Goal: Task Accomplishment & Management: Use online tool/utility

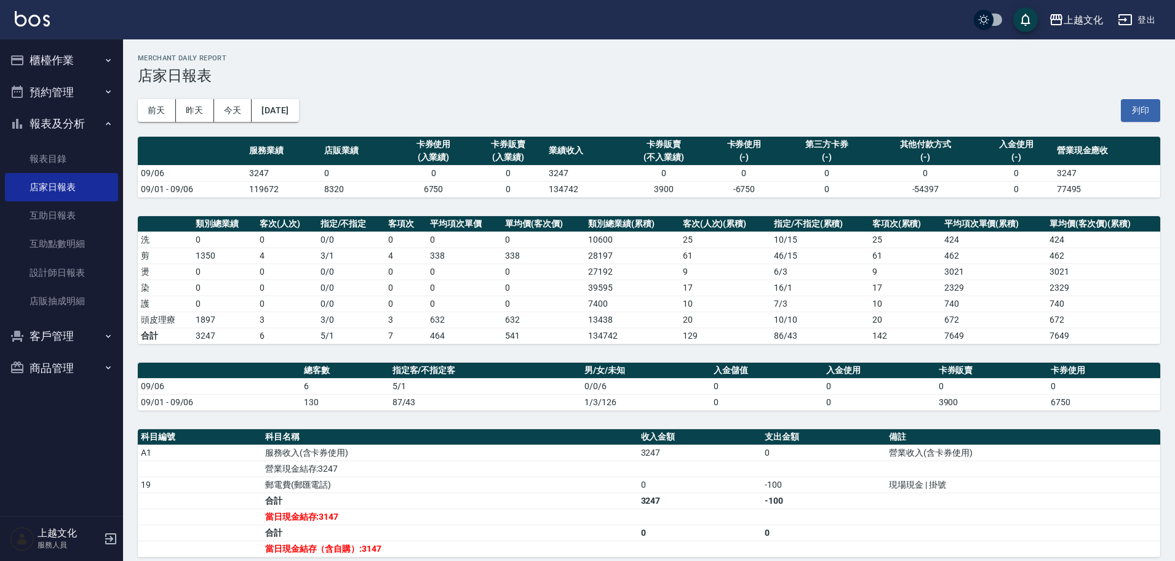
click at [64, 58] on button "櫃檯作業" at bounding box center [61, 60] width 113 height 32
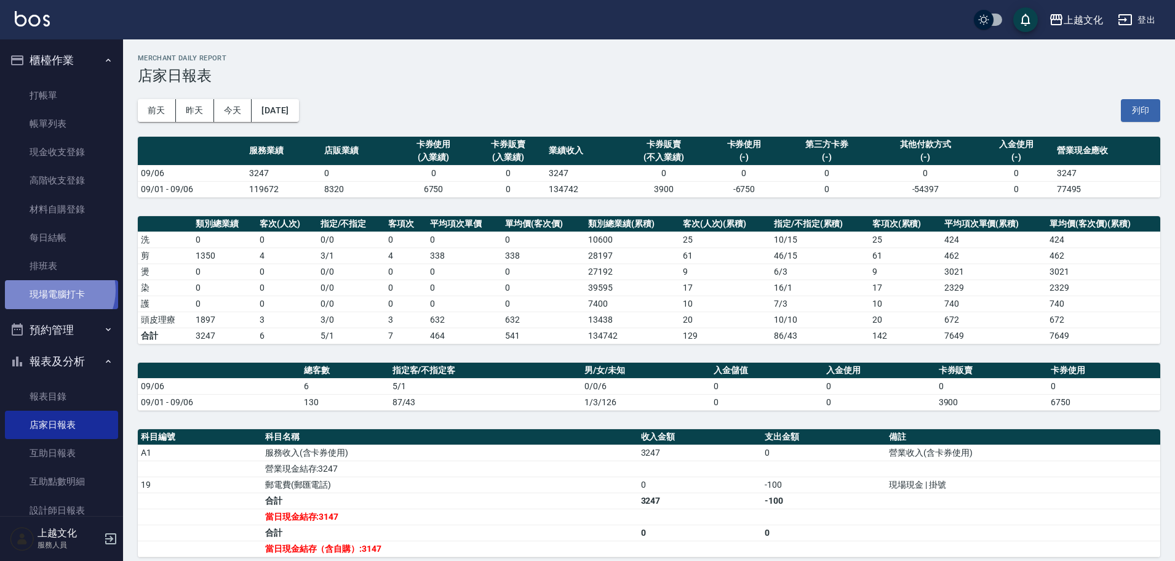
click at [59, 290] on link "現場電腦打卡" at bounding box center [61, 294] width 113 height 28
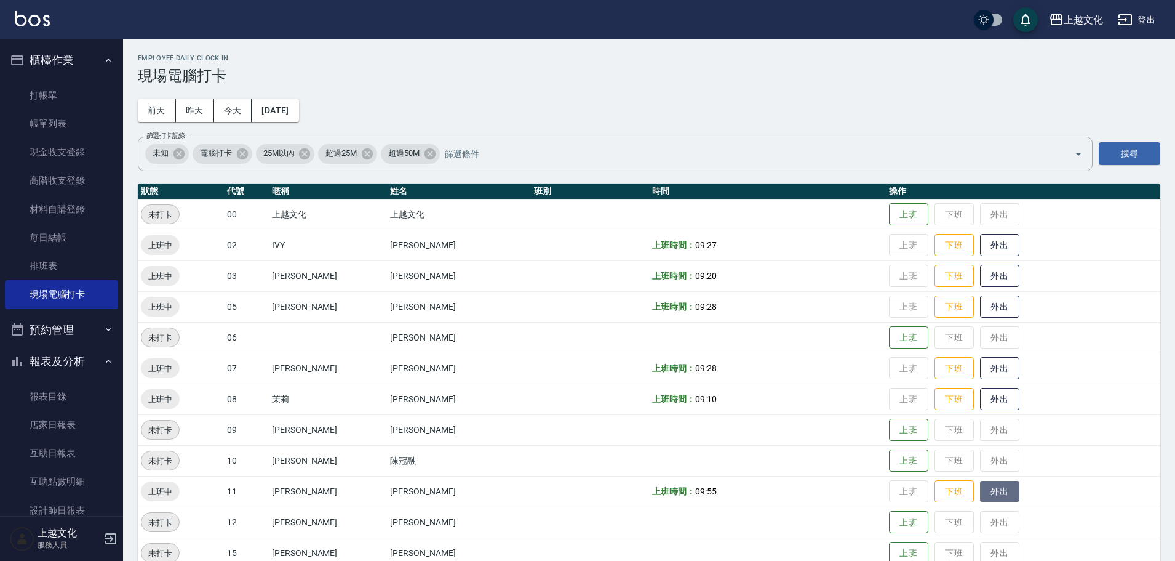
click at [980, 494] on button "外出" at bounding box center [999, 492] width 39 height 22
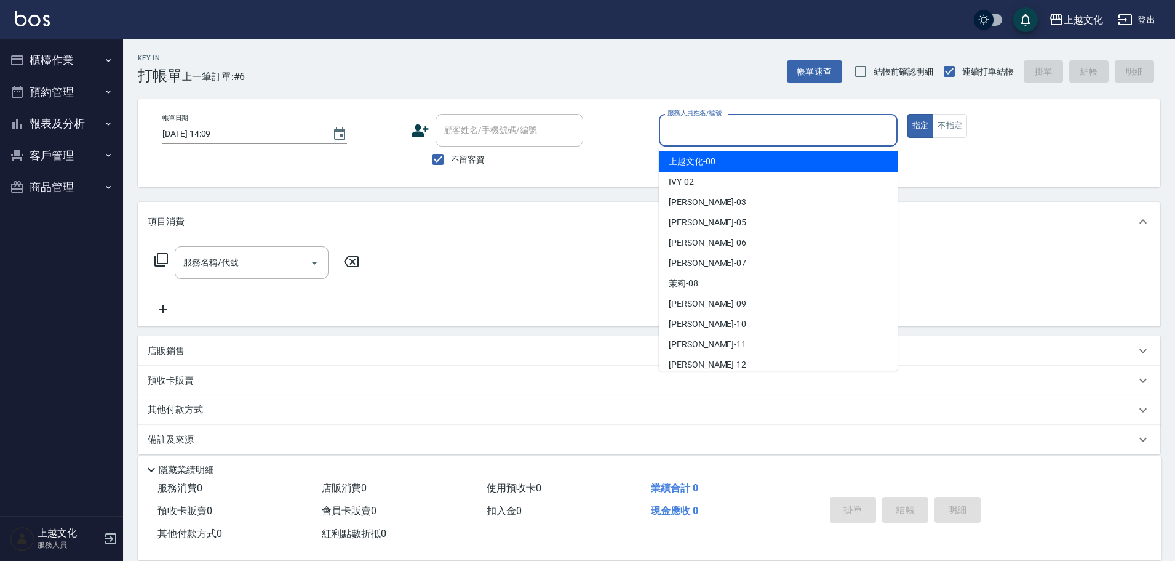
click at [743, 134] on input "服務人員姓名/編號" at bounding box center [779, 130] width 228 height 22
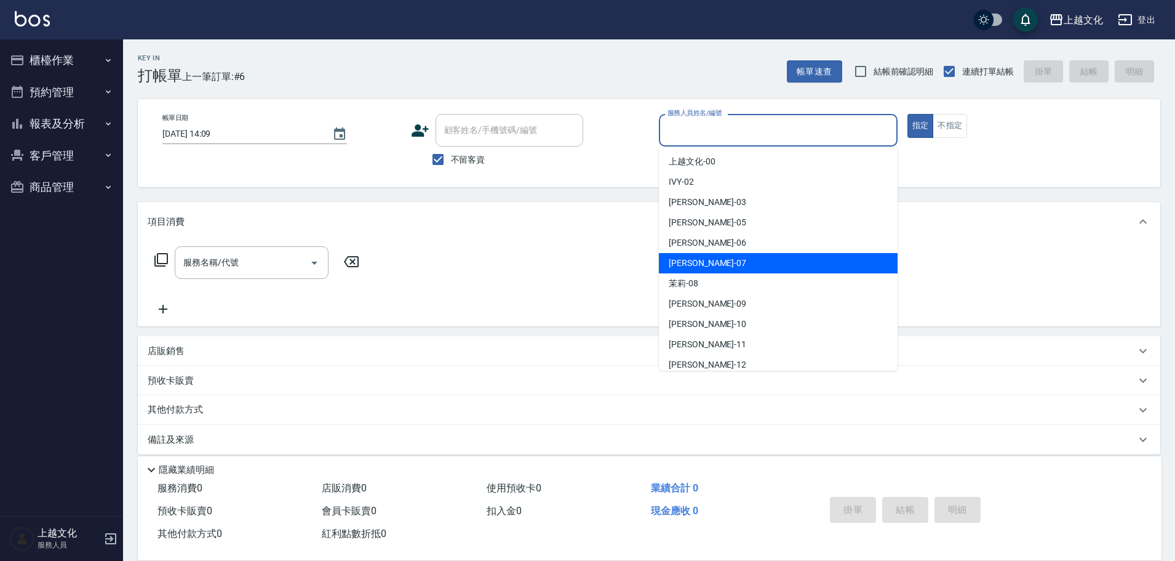
click at [720, 260] on div "LIN -07" at bounding box center [778, 263] width 239 height 20
type input "LIN-07"
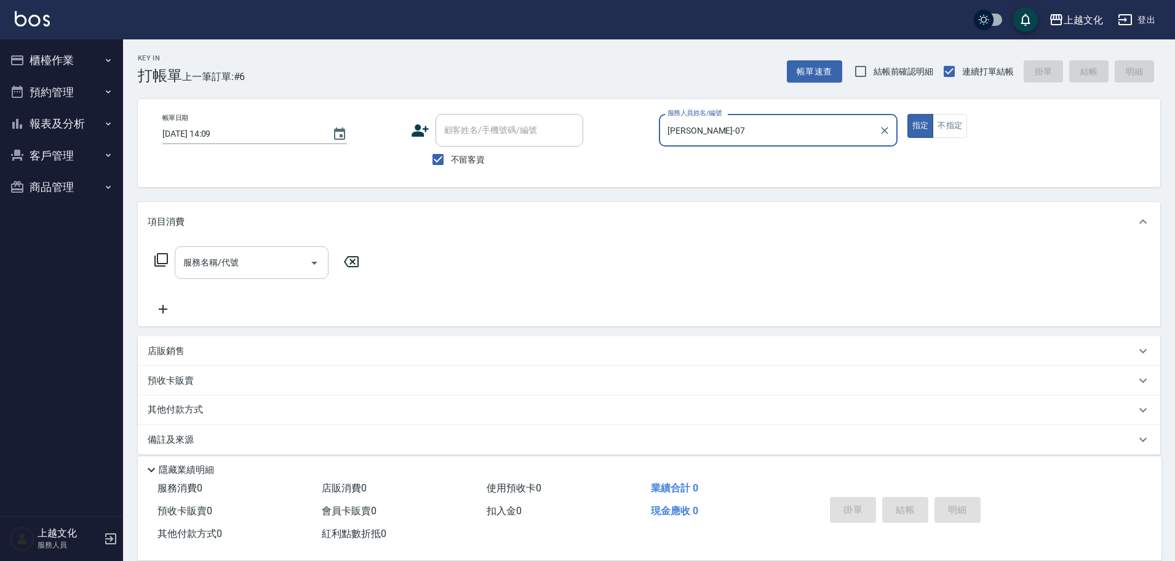
click at [186, 262] on input "服務名稱/代號" at bounding box center [242, 263] width 124 height 22
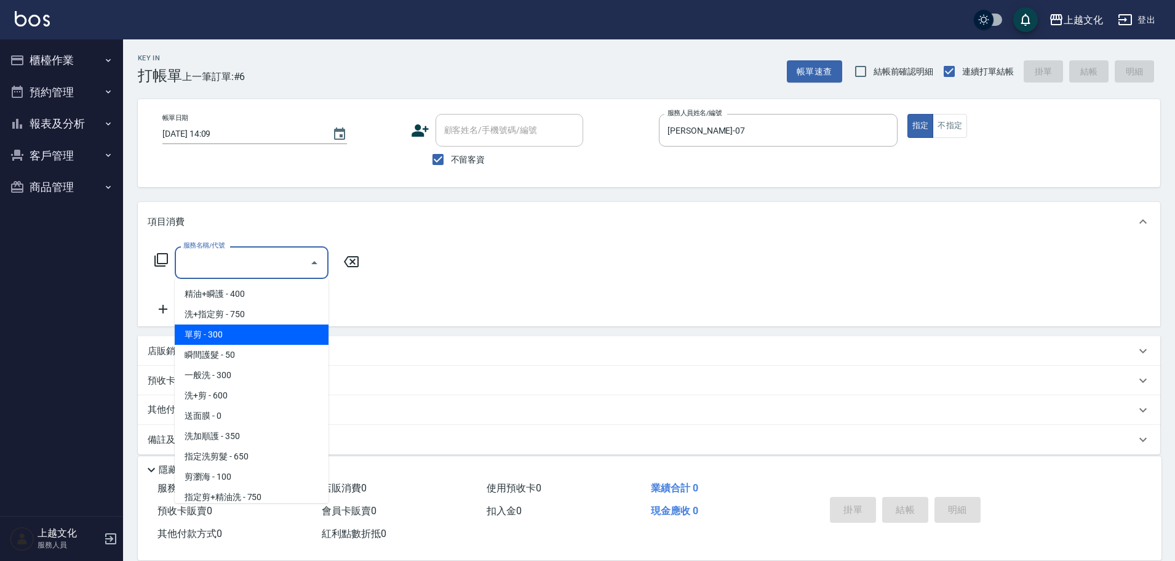
click at [247, 342] on span "單剪 - 300" at bounding box center [252, 334] width 154 height 20
type input "單剪(103)"
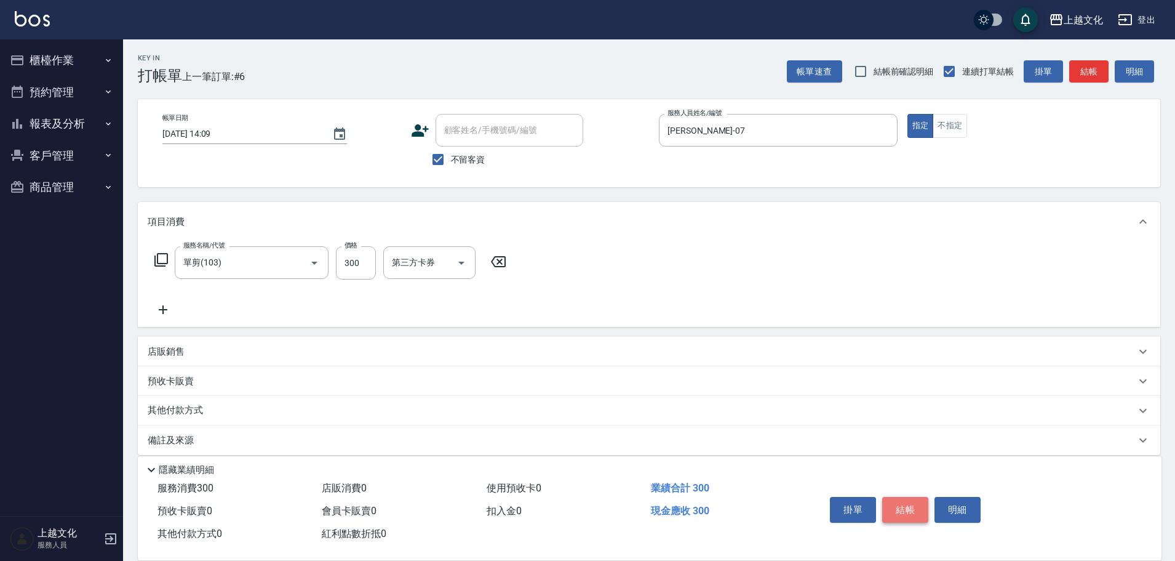
click at [906, 509] on button "結帳" at bounding box center [905, 510] width 46 height 26
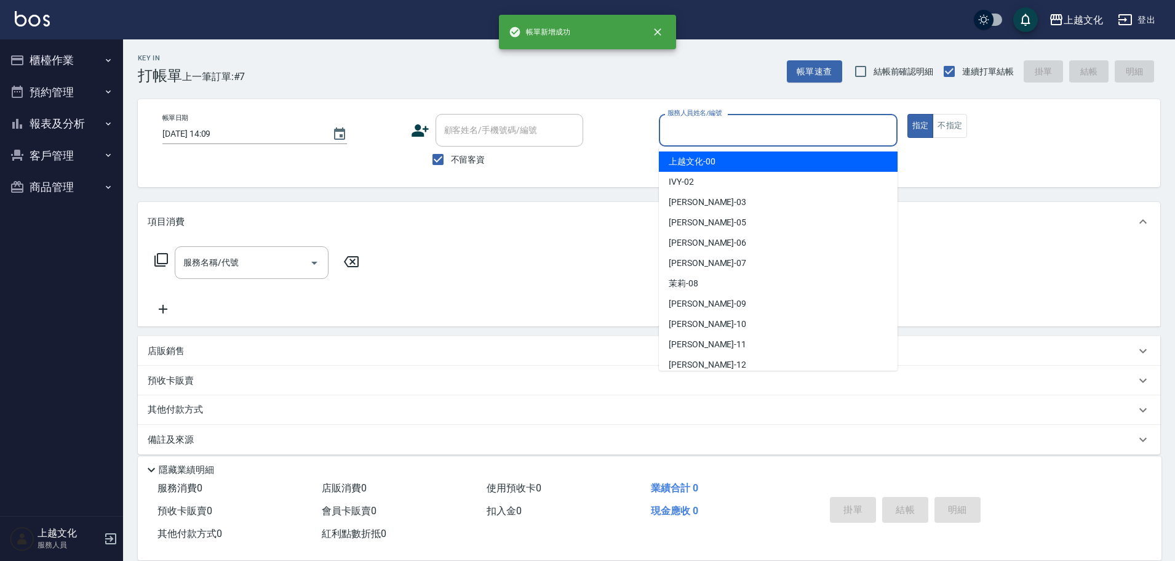
click at [727, 135] on input "服務人員姓名/編號" at bounding box center [779, 130] width 228 height 22
drag, startPoint x: 727, startPoint y: 135, endPoint x: 719, endPoint y: 186, distance: 51.1
click at [727, 135] on input "服務人員姓名/編號" at bounding box center [779, 130] width 228 height 22
click at [706, 132] on input "服務人員姓名/編號" at bounding box center [779, 130] width 228 height 22
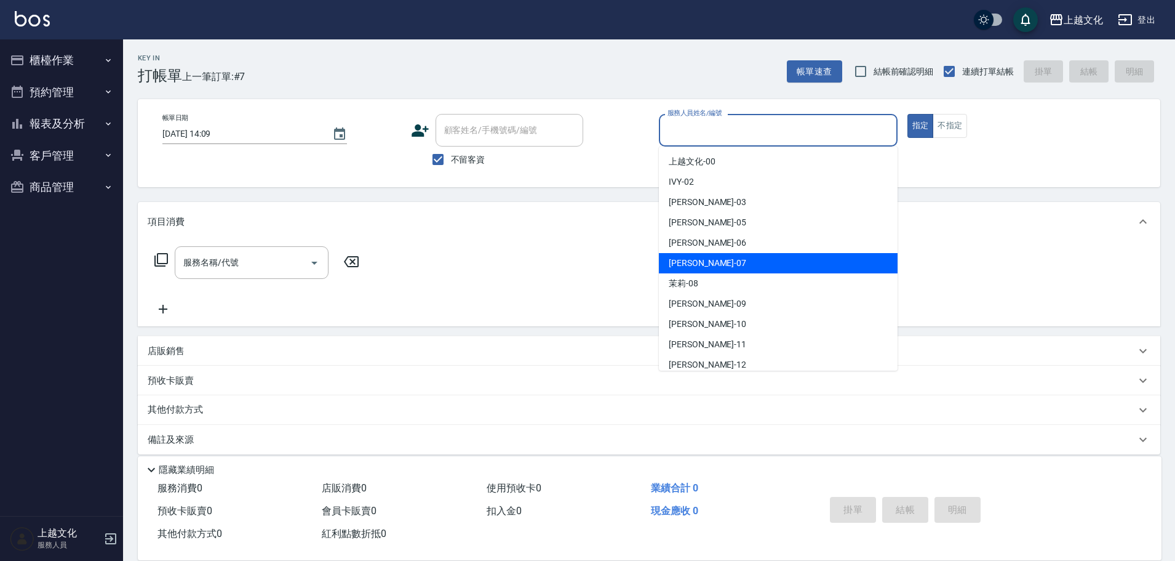
click at [727, 263] on div "LIN -07" at bounding box center [778, 263] width 239 height 20
type input "LIN-07"
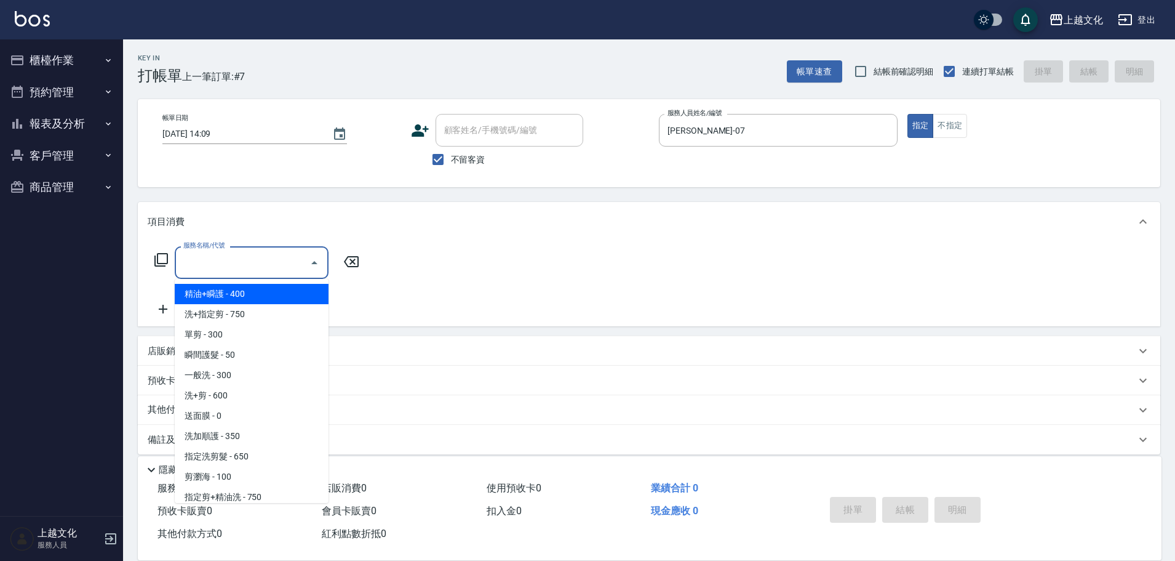
click at [259, 268] on input "服務名稱/代號" at bounding box center [242, 263] width 124 height 22
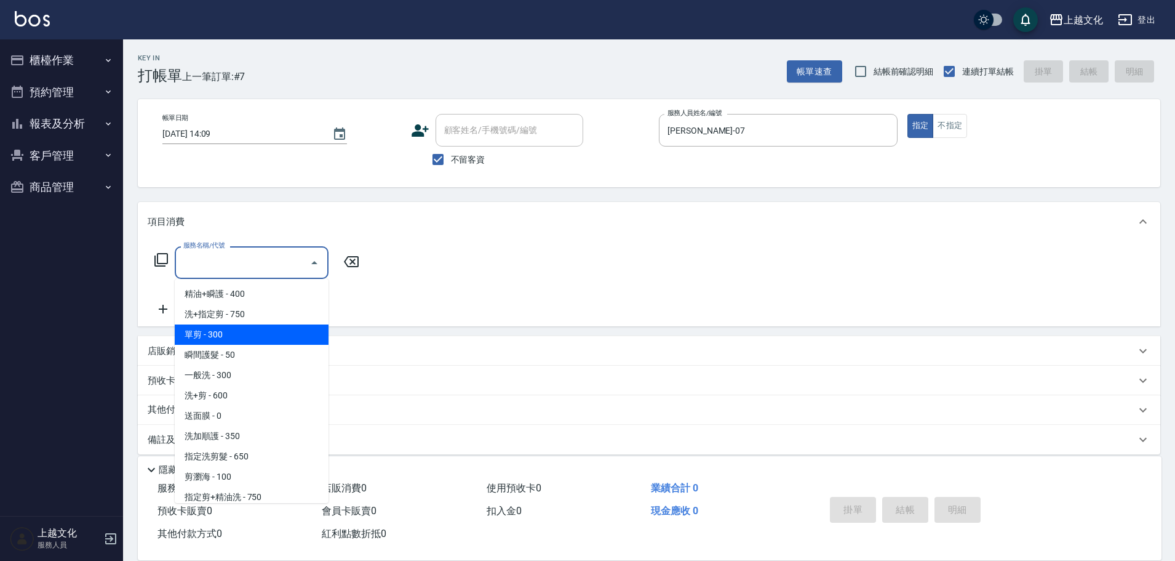
click at [245, 329] on span "單剪 - 300" at bounding box center [252, 334] width 154 height 20
type input "單剪(103)"
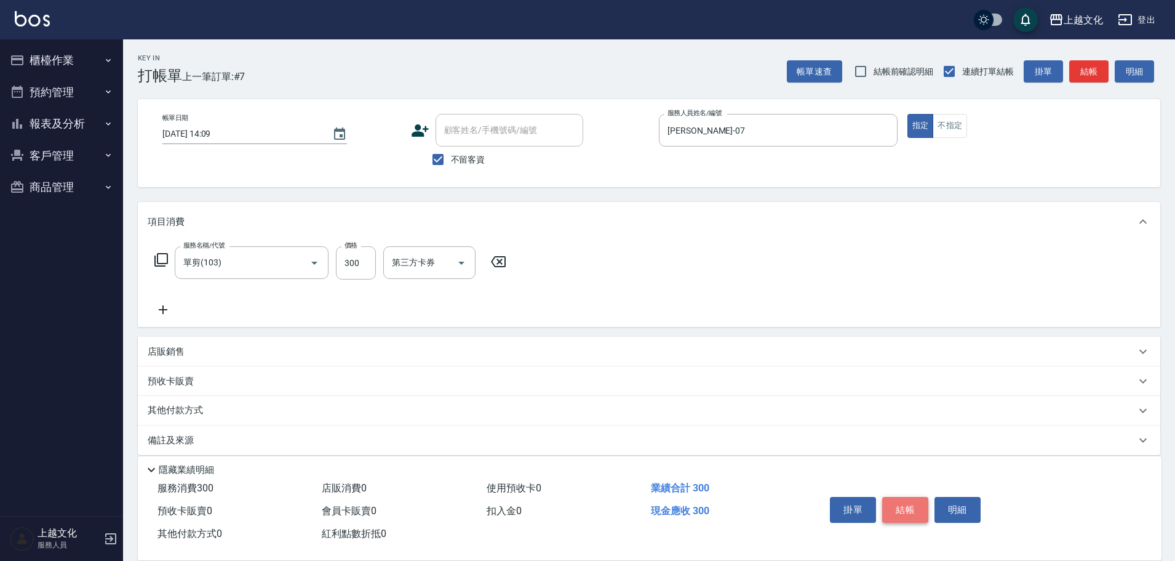
click at [895, 505] on button "結帳" at bounding box center [905, 510] width 46 height 26
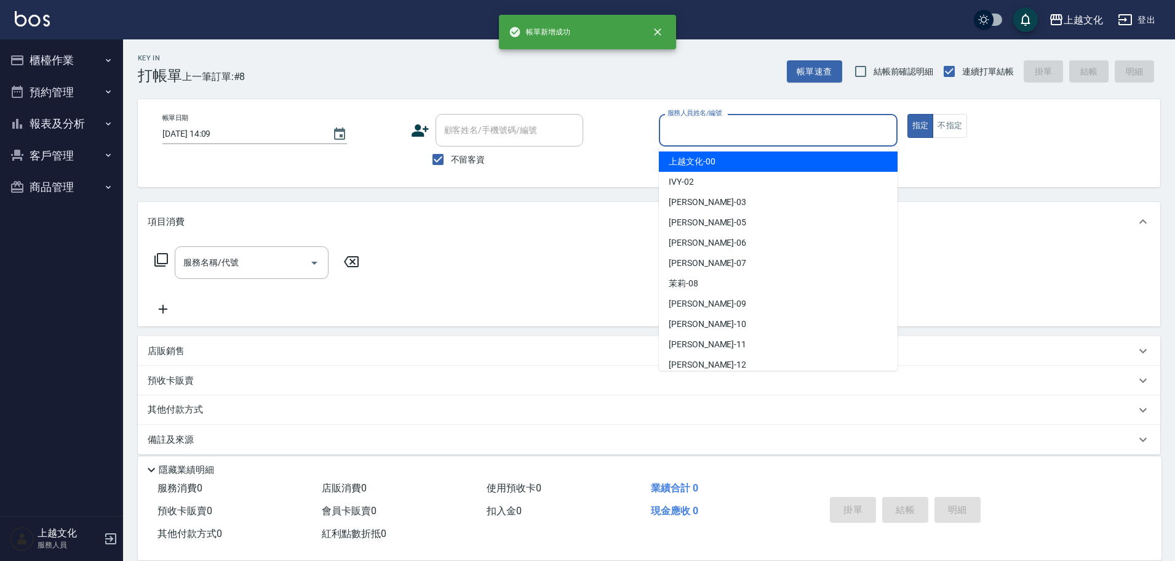
click at [707, 128] on input "服務人員姓名/編號" at bounding box center [779, 130] width 228 height 22
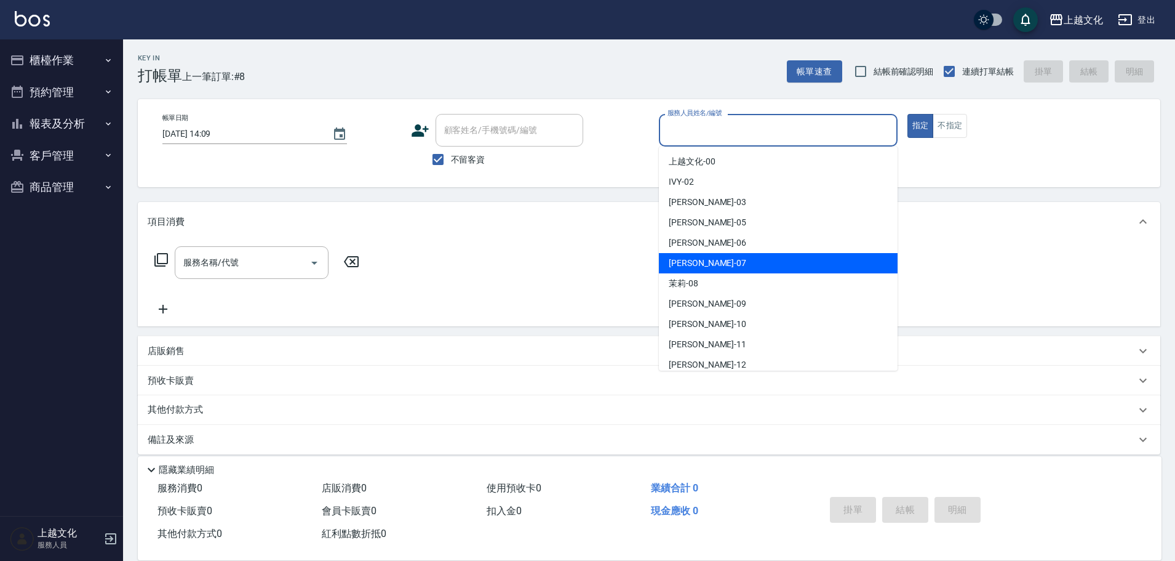
click at [719, 262] on div "LIN -07" at bounding box center [778, 263] width 239 height 20
type input "LIN-07"
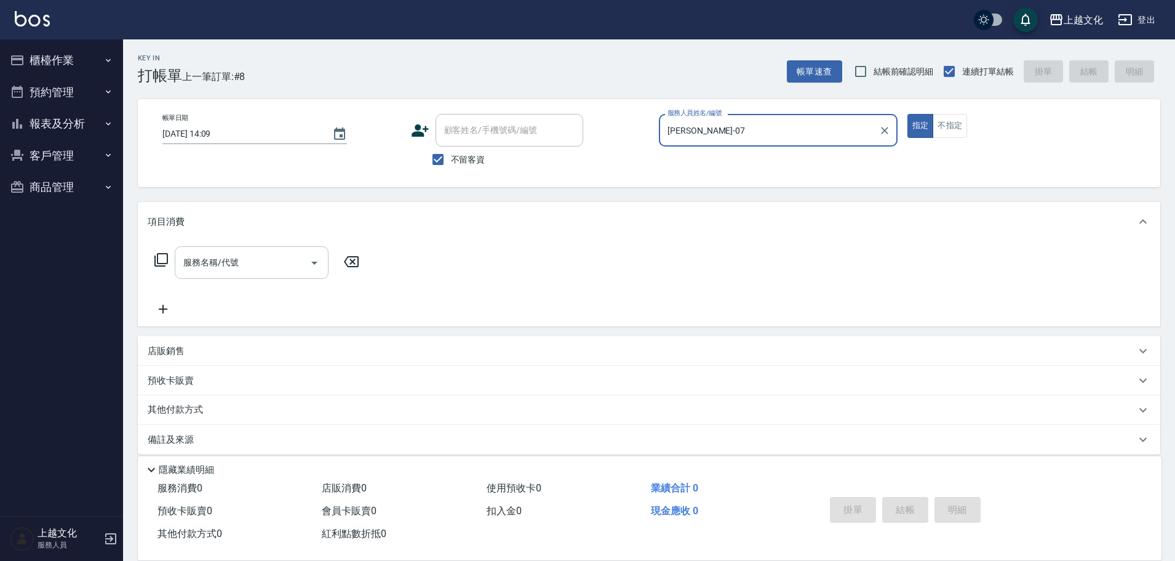
click at [236, 272] on input "服務名稱/代號" at bounding box center [242, 263] width 124 height 22
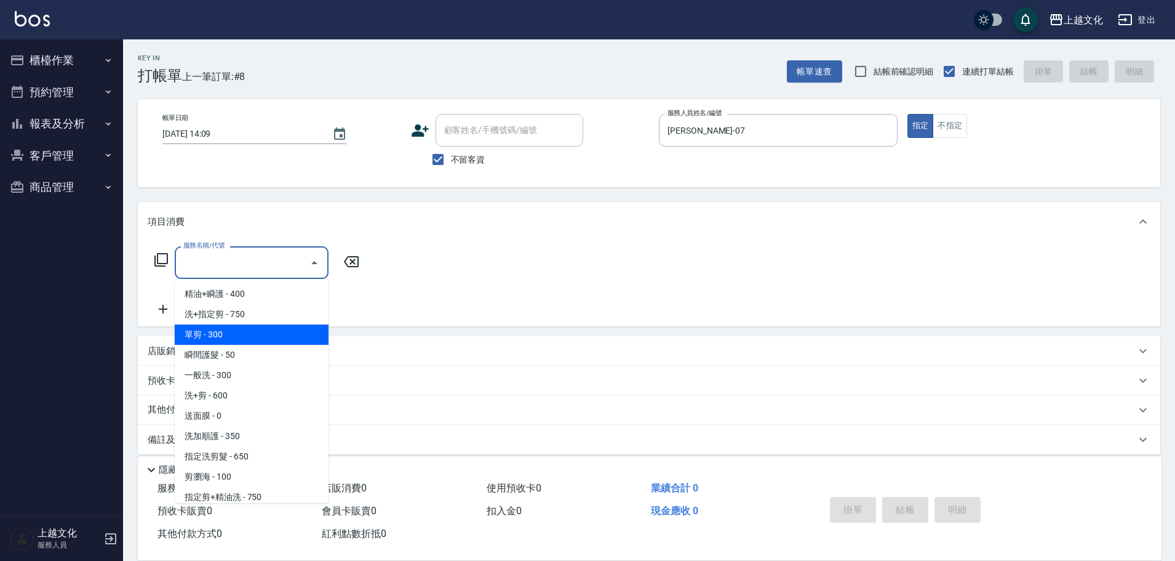
click at [261, 327] on span "單剪 - 300" at bounding box center [252, 334] width 154 height 20
type input "單剪(103)"
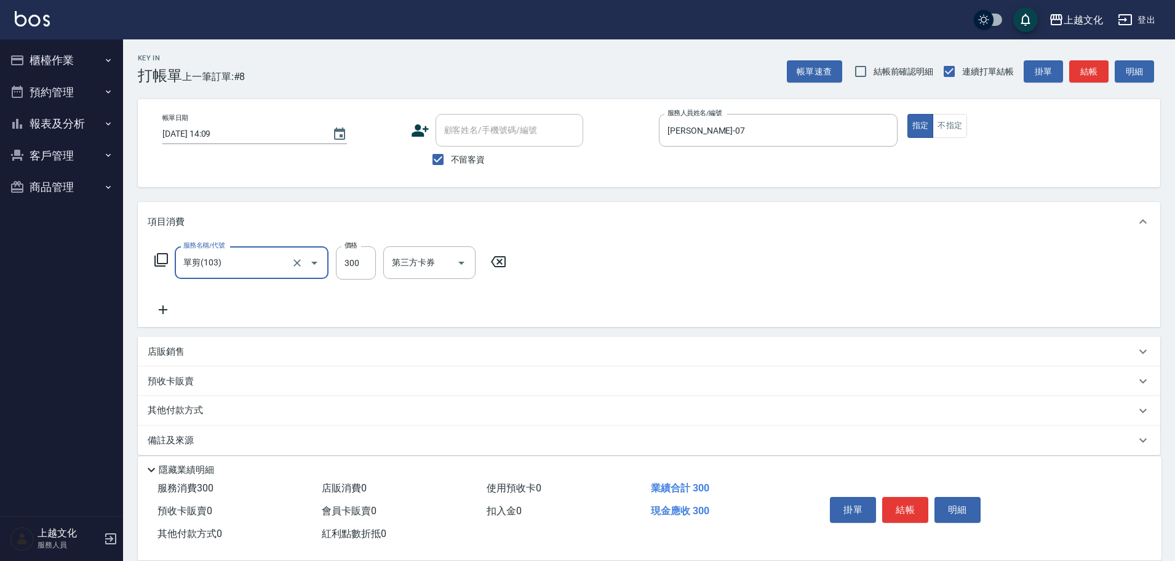
click at [900, 506] on button "結帳" at bounding box center [905, 510] width 46 height 26
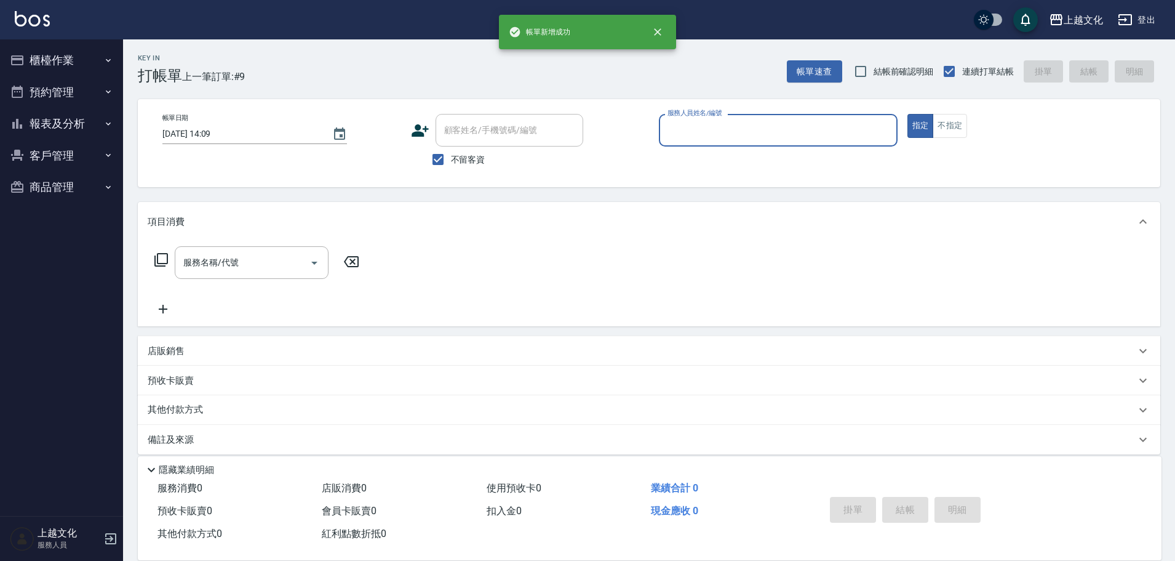
click at [754, 130] on input "服務人員姓名/編號" at bounding box center [779, 130] width 228 height 22
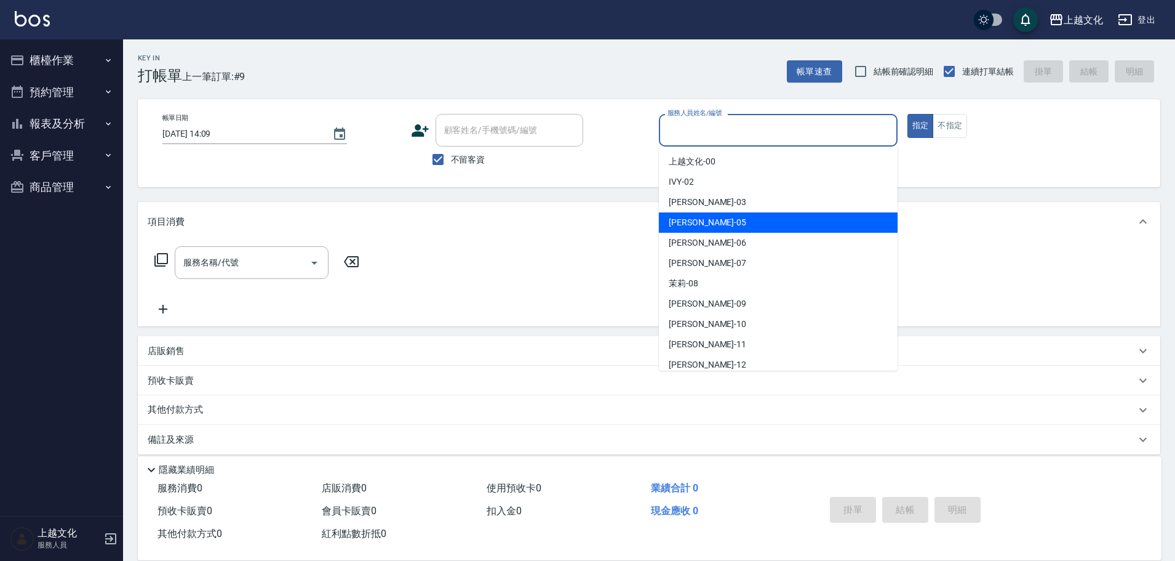
click at [715, 224] on div "EMILY -05" at bounding box center [778, 222] width 239 height 20
type input "EMILY-05"
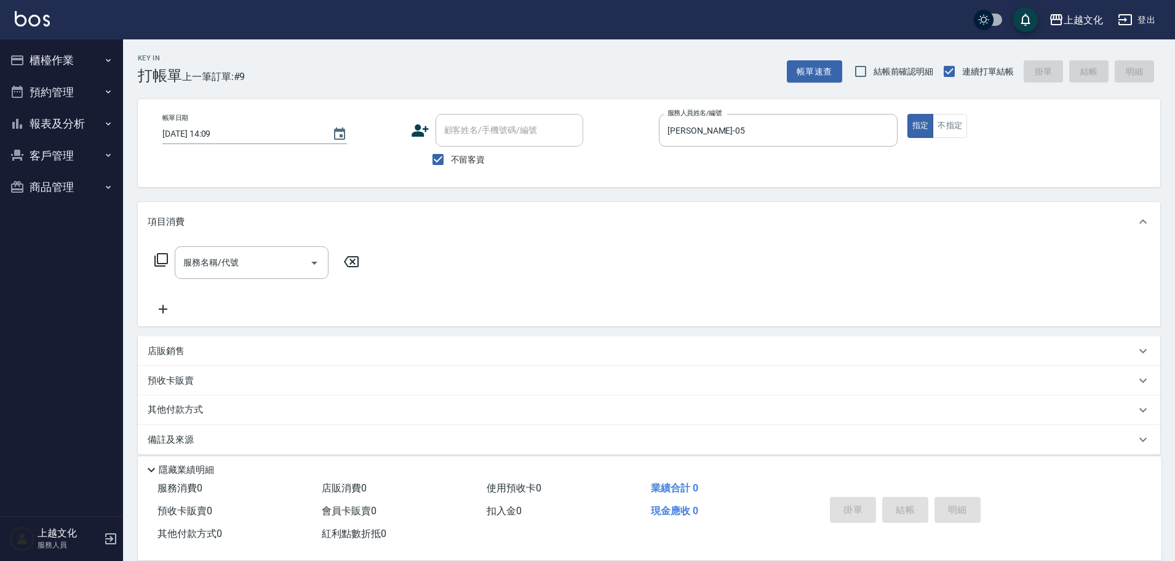
click at [160, 258] on icon at bounding box center [161, 259] width 15 height 15
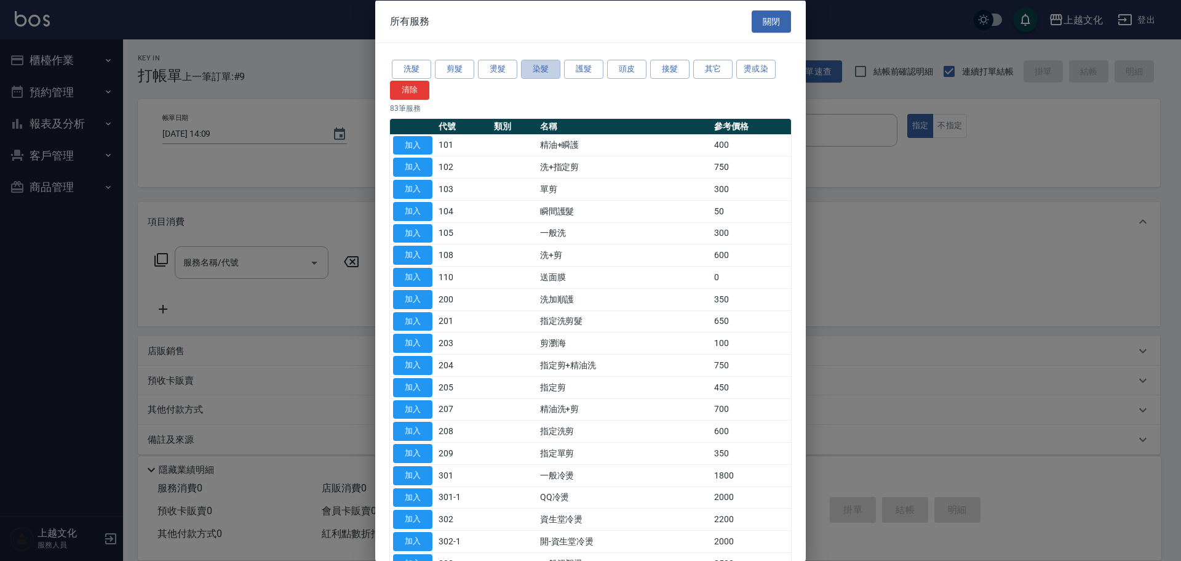
drag, startPoint x: 529, startPoint y: 71, endPoint x: 423, endPoint y: 130, distance: 121.5
click at [529, 71] on button "染髮" at bounding box center [540, 69] width 39 height 19
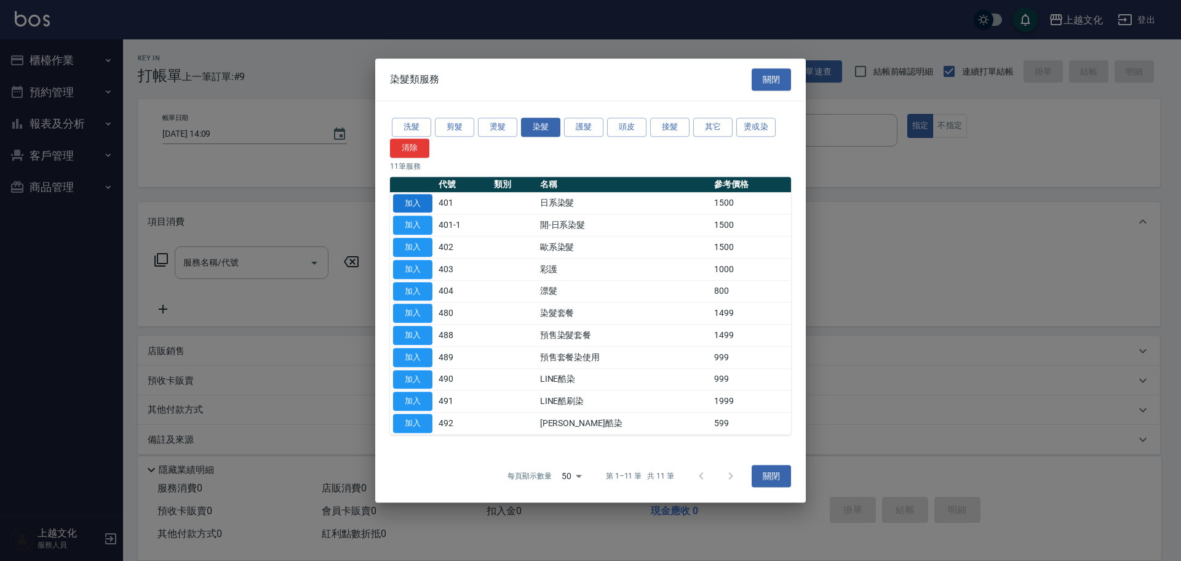
click at [402, 205] on button "加入" at bounding box center [412, 203] width 39 height 19
type input "日系染髮(401)"
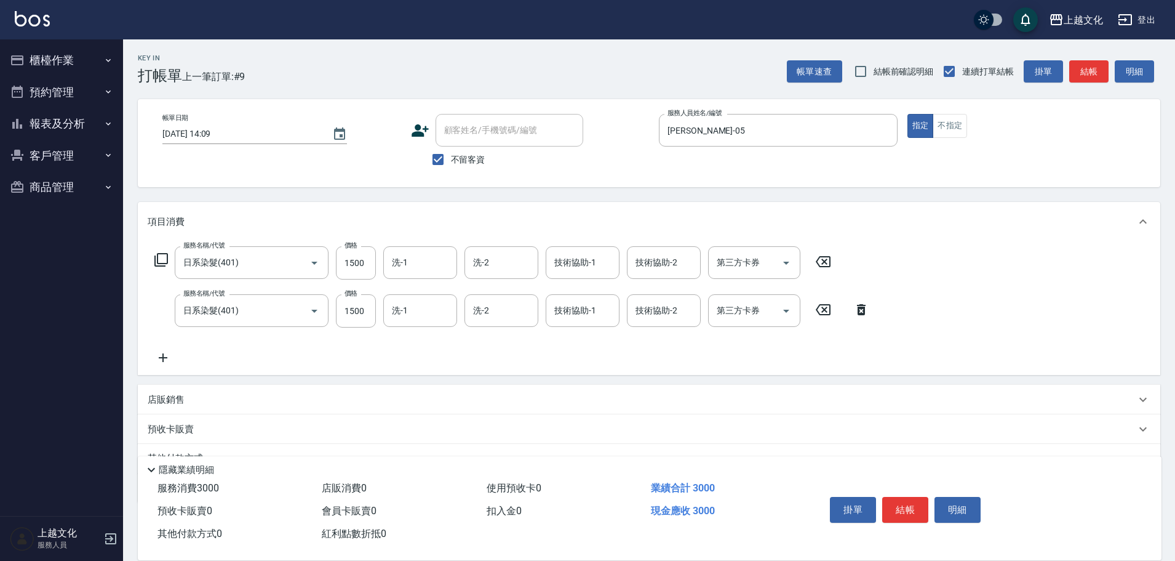
click at [858, 306] on icon at bounding box center [861, 309] width 9 height 11
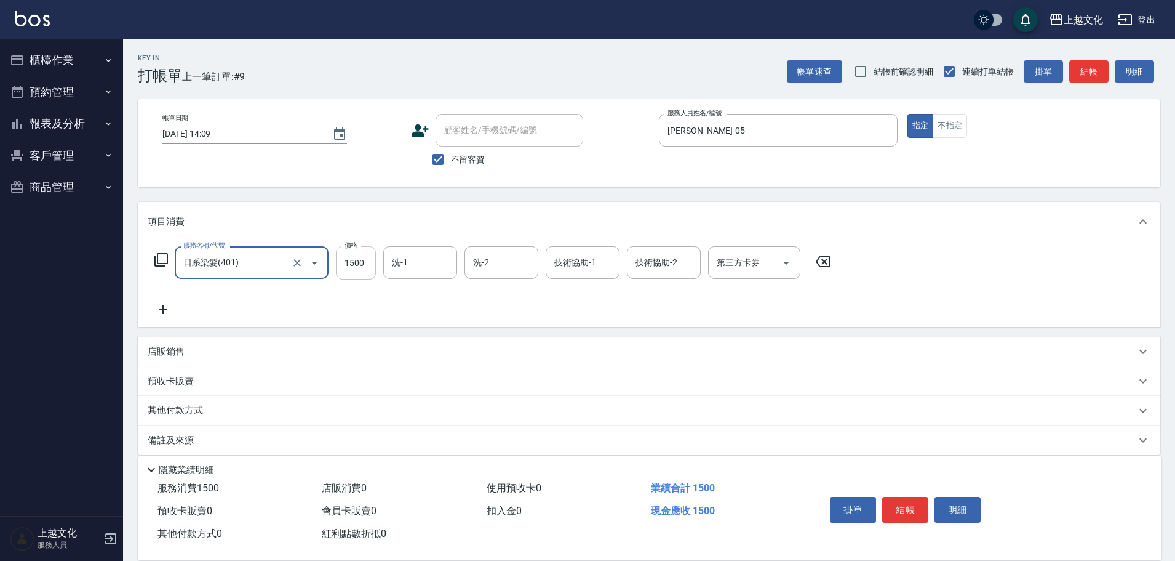
click at [357, 276] on input "1500" at bounding box center [356, 262] width 40 height 33
type input "1600"
click at [177, 412] on p "其他付款方式" at bounding box center [179, 411] width 62 height 14
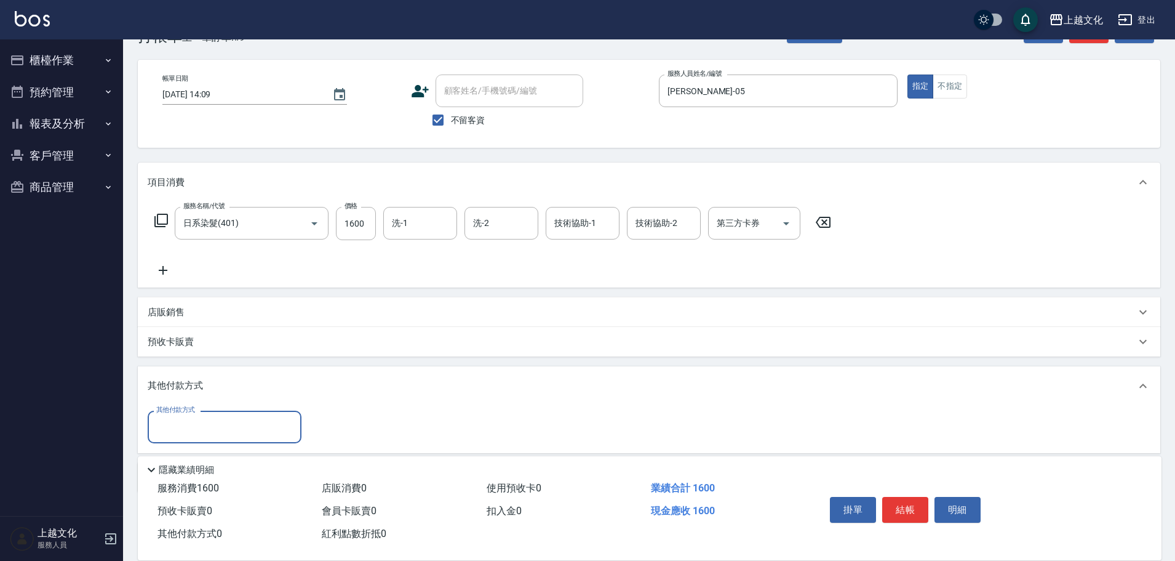
scroll to position [62, 0]
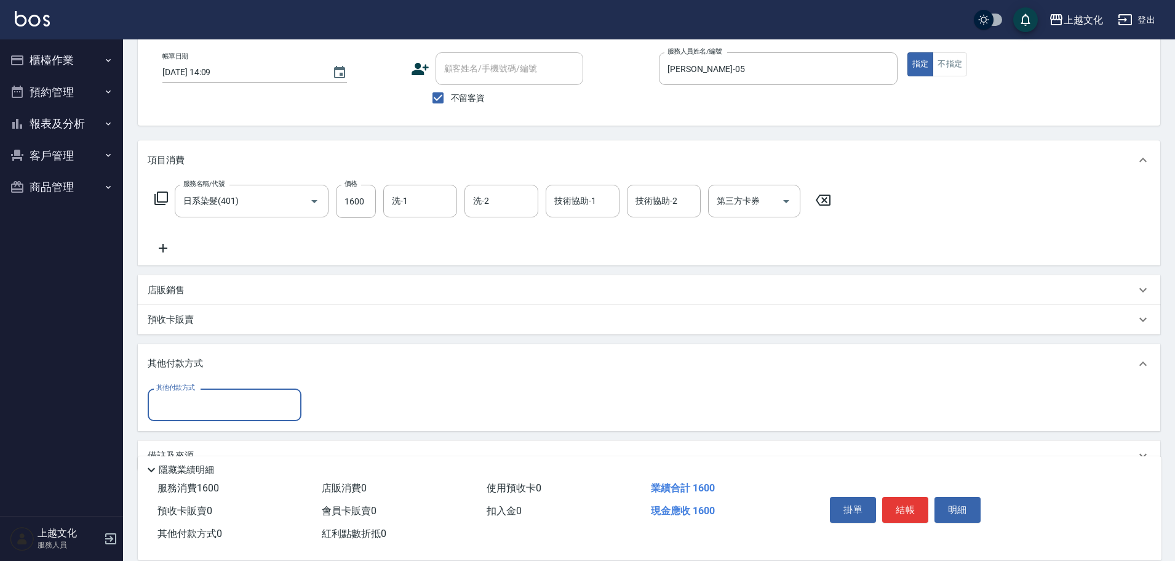
click at [176, 406] on input "其他付款方式" at bounding box center [224, 405] width 143 height 22
drag, startPoint x: 174, startPoint y: 501, endPoint x: 176, endPoint y: 495, distance: 7.2
click at [174, 500] on span "信用卡" at bounding box center [225, 497] width 154 height 20
type input "信用卡"
click at [317, 409] on input "0" at bounding box center [355, 404] width 92 height 33
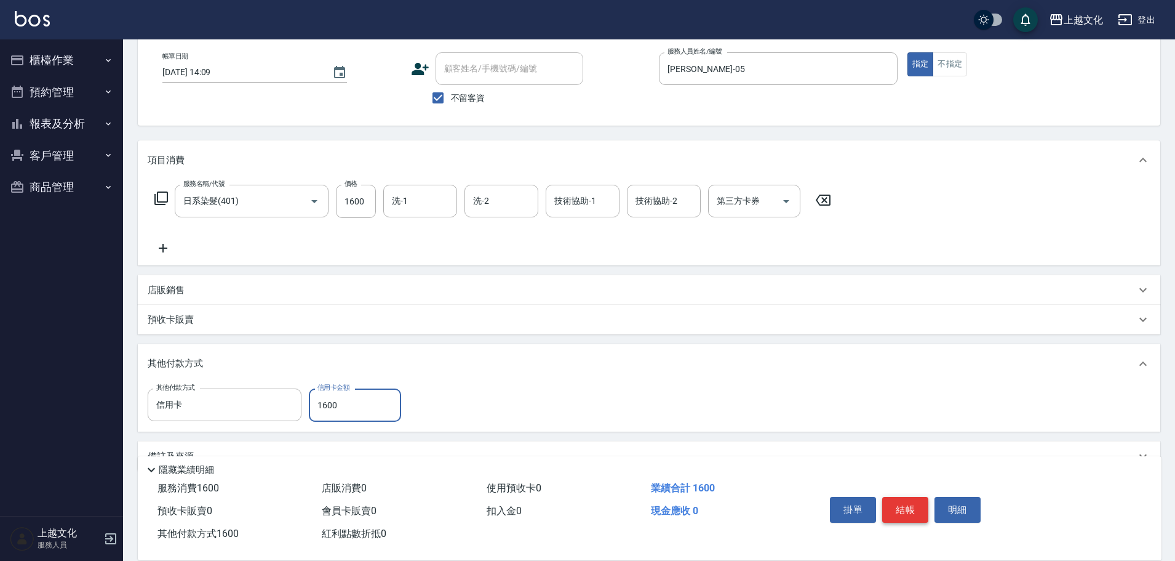
type input "1600"
click at [903, 505] on button "結帳" at bounding box center [905, 510] width 46 height 26
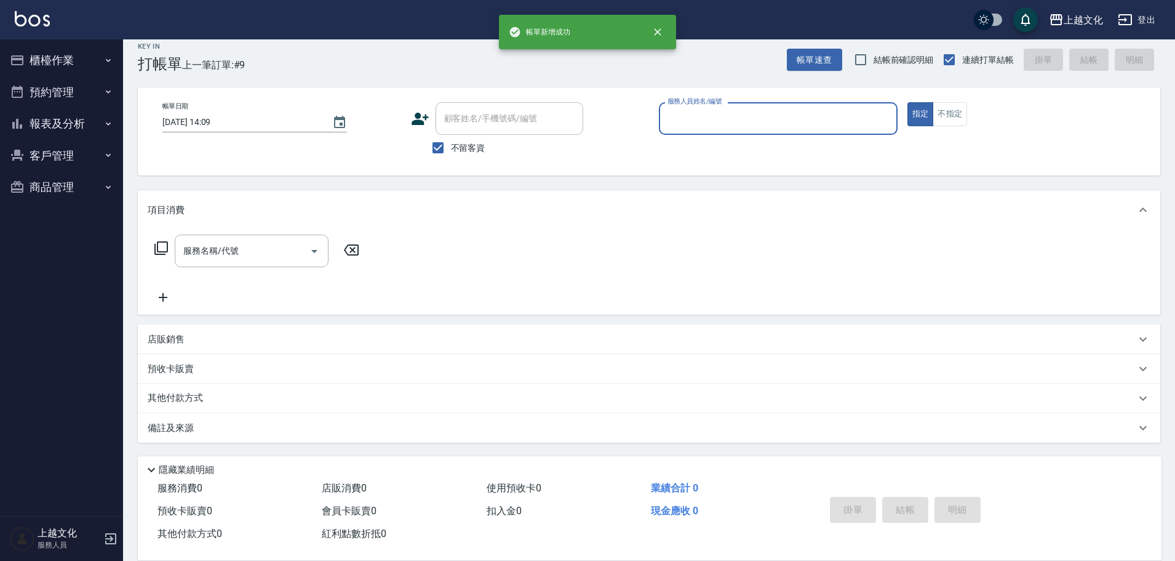
scroll to position [12, 0]
click at [750, 111] on input "服務人員姓名/編號" at bounding box center [779, 119] width 228 height 22
click at [734, 119] on input "服務人員姓名/編號" at bounding box center [779, 119] width 228 height 22
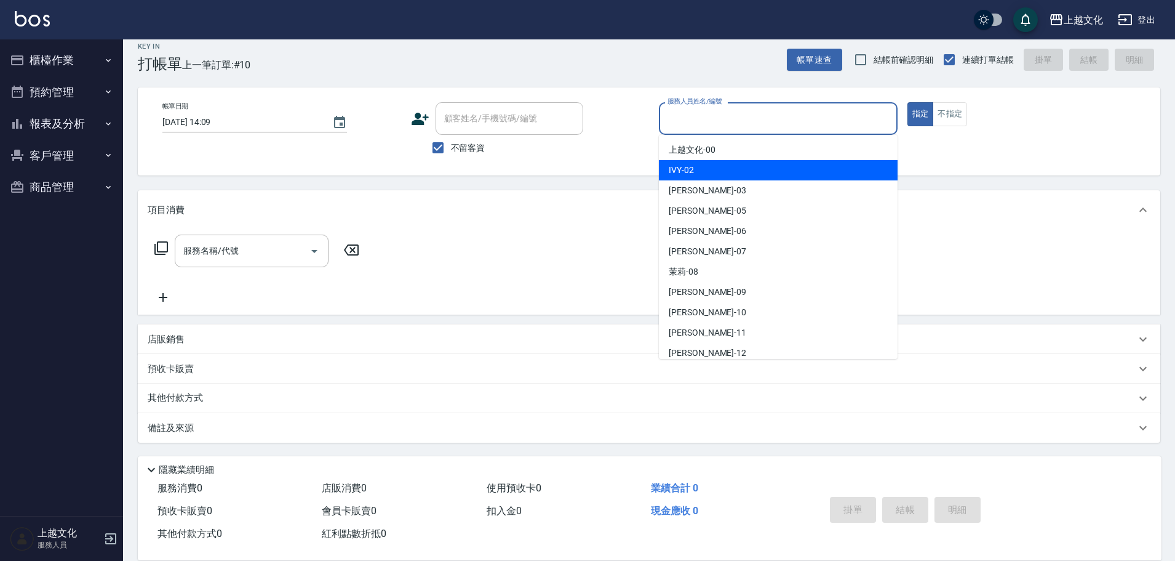
click at [723, 170] on div "IVY -02" at bounding box center [778, 170] width 239 height 20
type input "IVY-02"
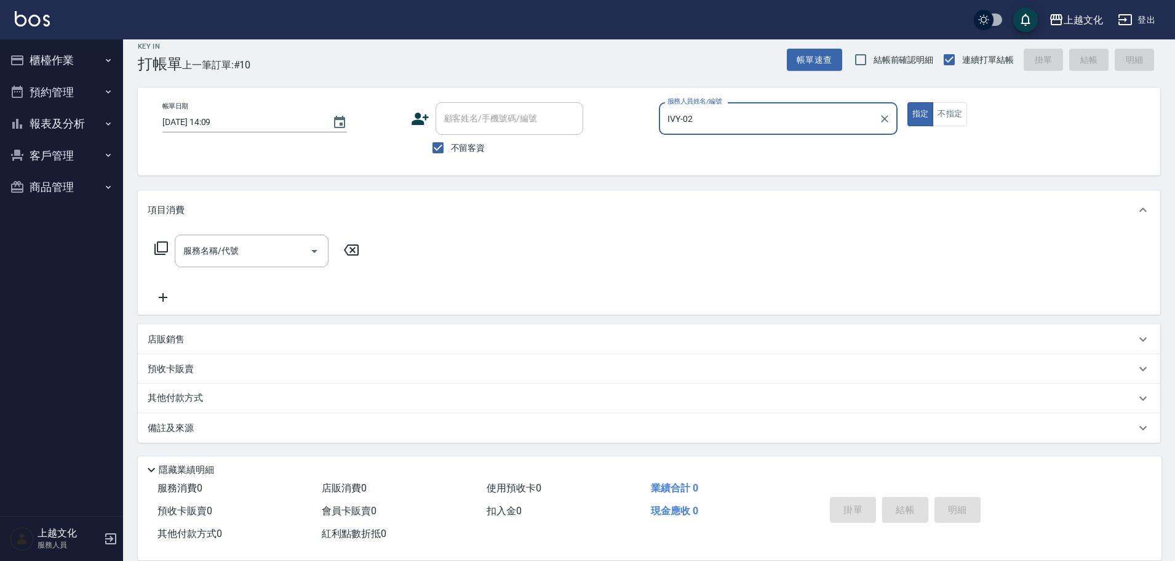
click at [162, 249] on icon at bounding box center [161, 248] width 15 height 15
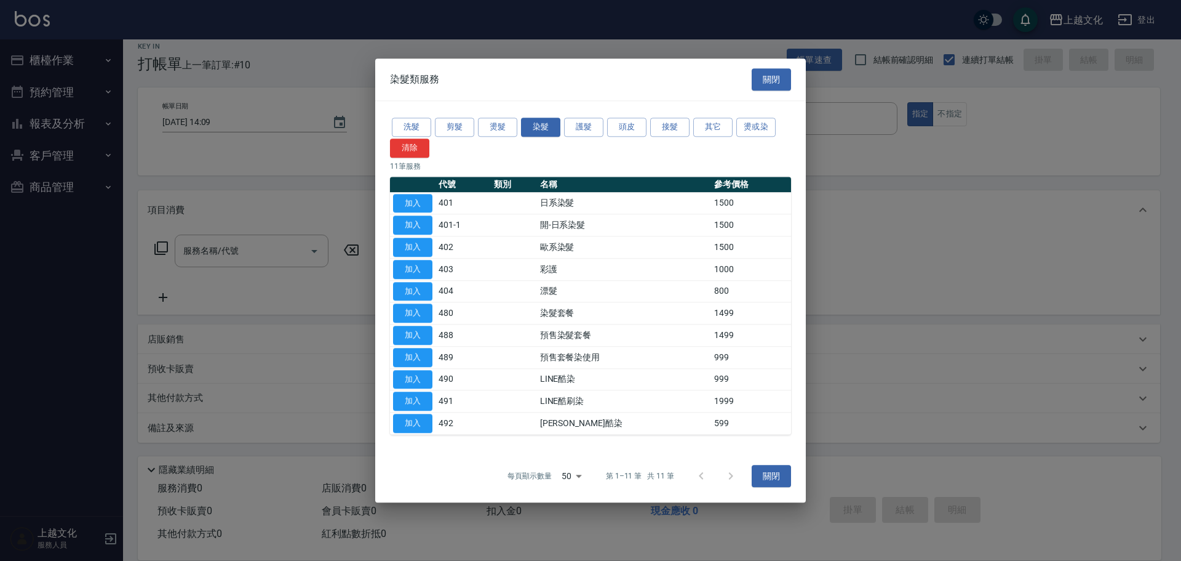
click at [413, 202] on button "加入" at bounding box center [412, 203] width 39 height 19
type input "日系染髮(401)"
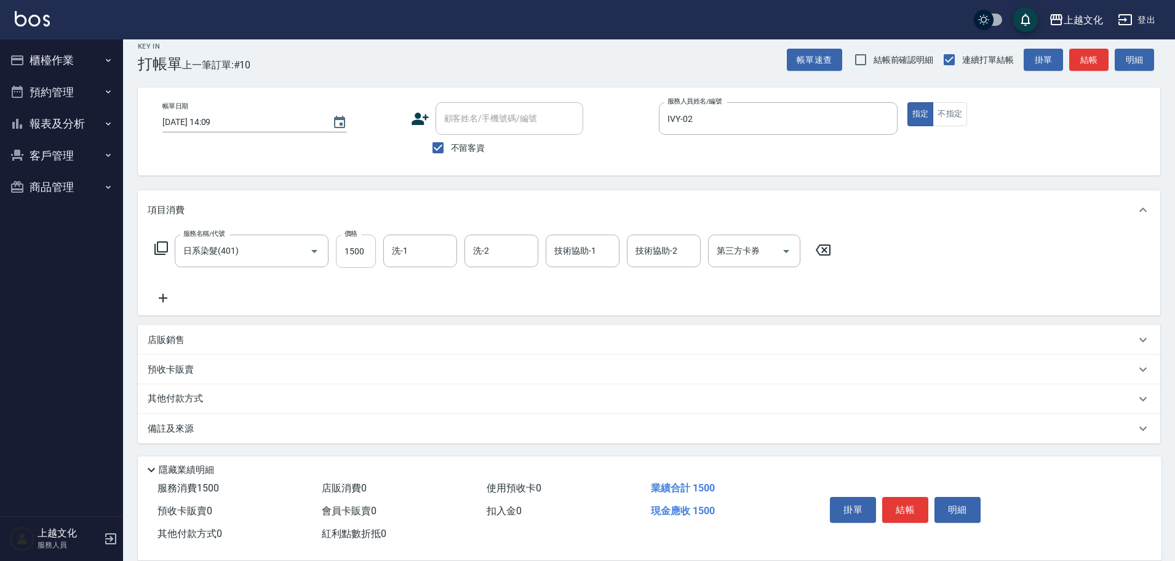
click at [346, 266] on input "1500" at bounding box center [356, 250] width 40 height 33
type input "2299"
click at [904, 499] on button "結帳" at bounding box center [905, 510] width 46 height 26
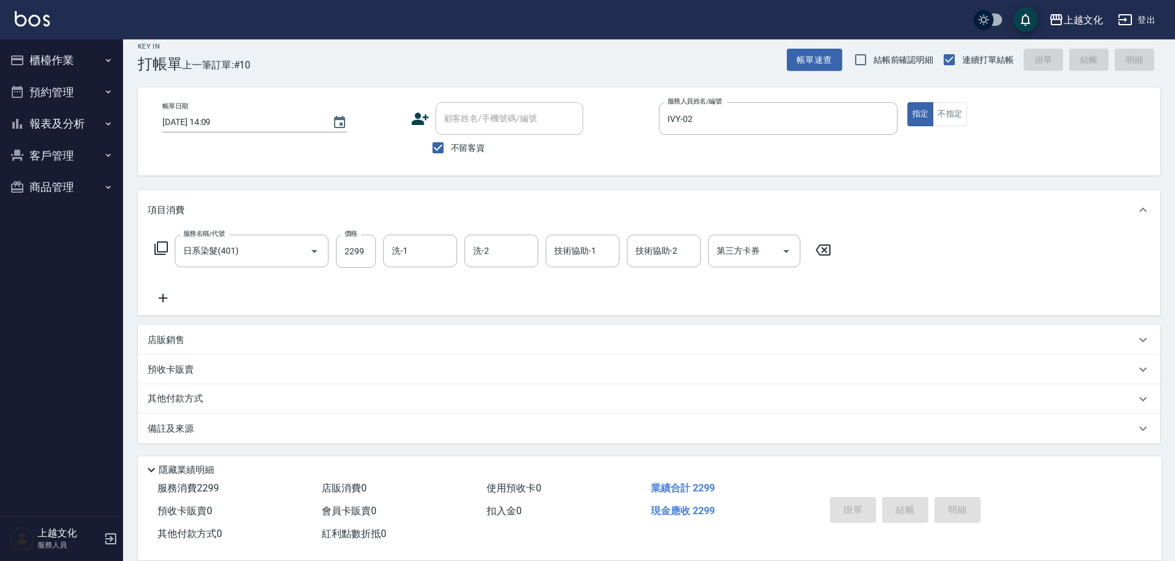
type input "2025/09/06 14:10"
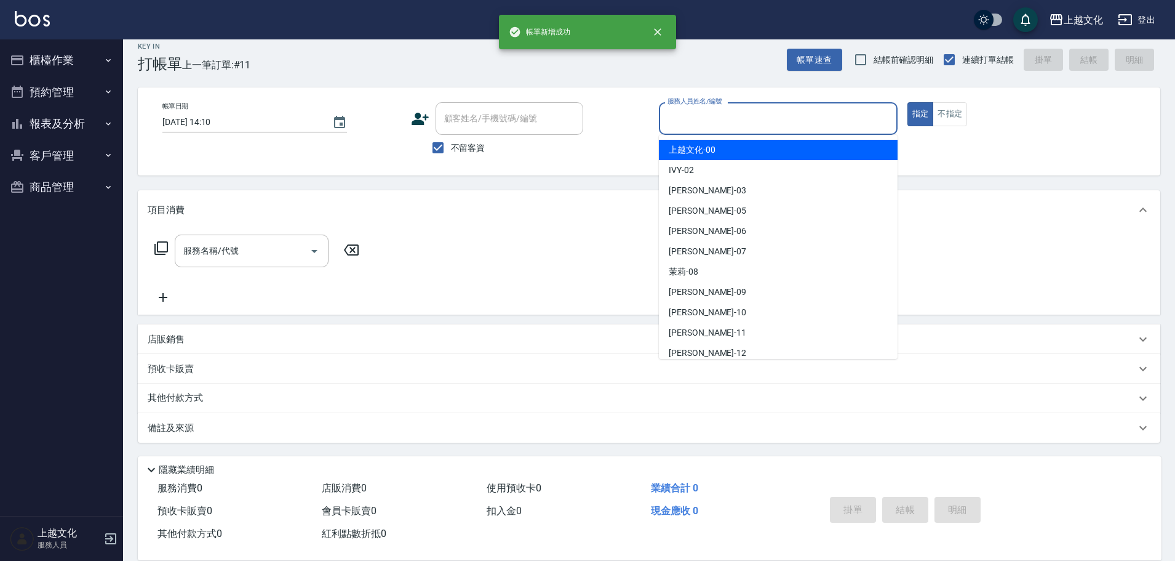
click at [756, 124] on input "服務人員姓名/編號" at bounding box center [779, 119] width 228 height 22
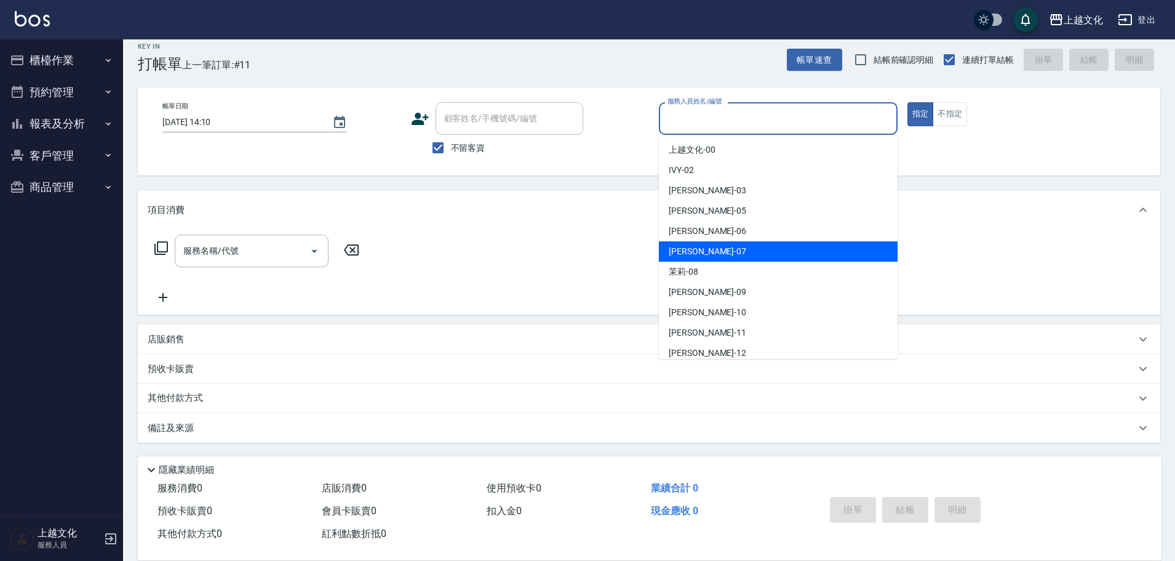
click at [732, 244] on div "LIN -07" at bounding box center [778, 251] width 239 height 20
type input "LIN-07"
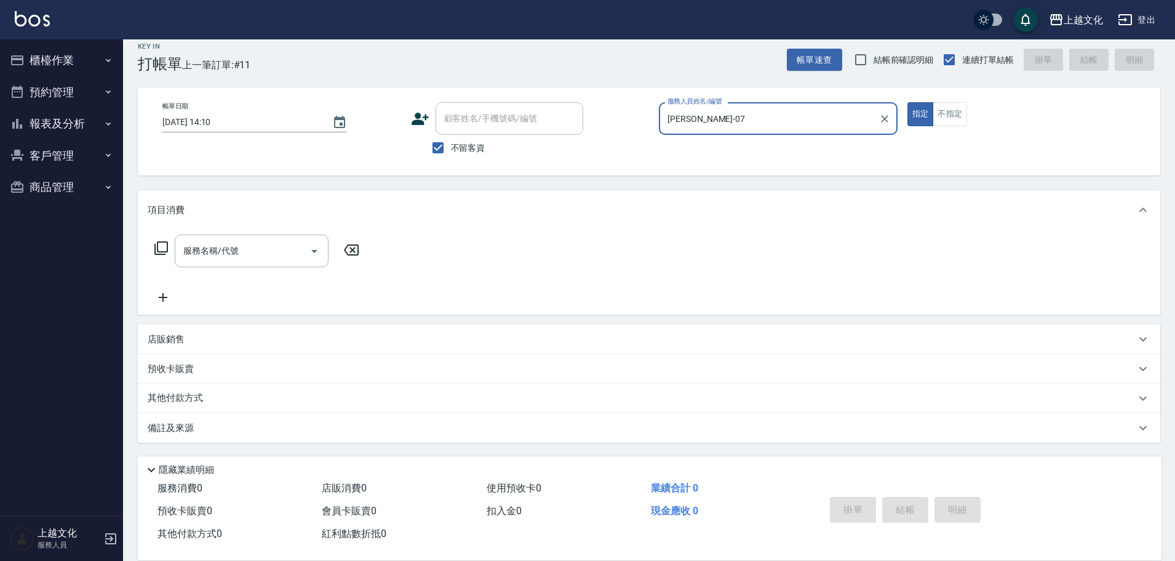
click at [161, 248] on icon at bounding box center [161, 248] width 15 height 15
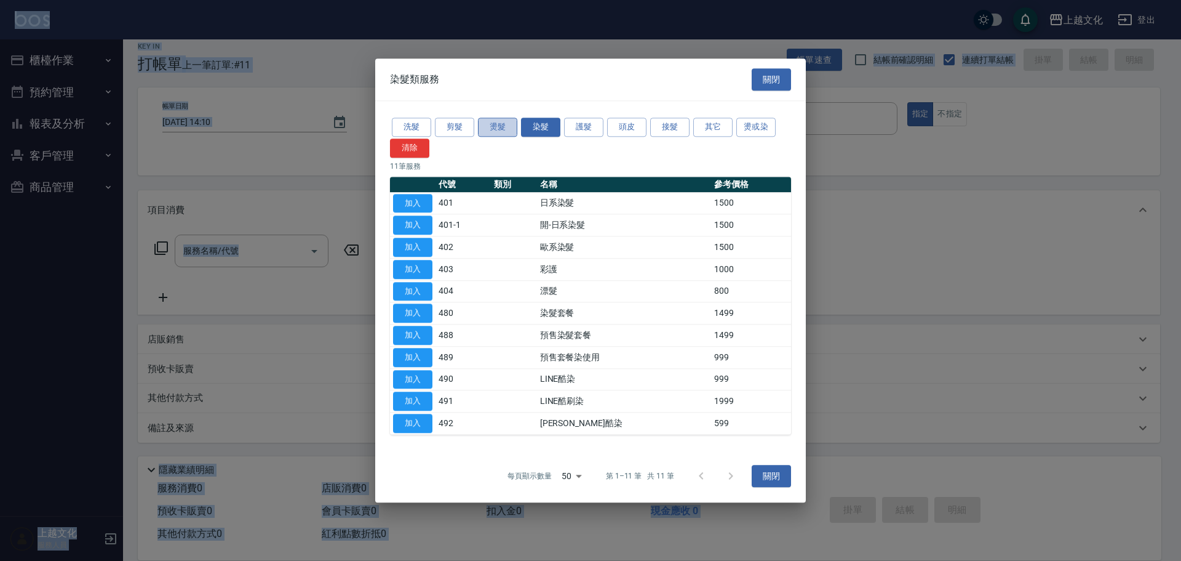
click at [491, 132] on button "燙髮" at bounding box center [497, 127] width 39 height 19
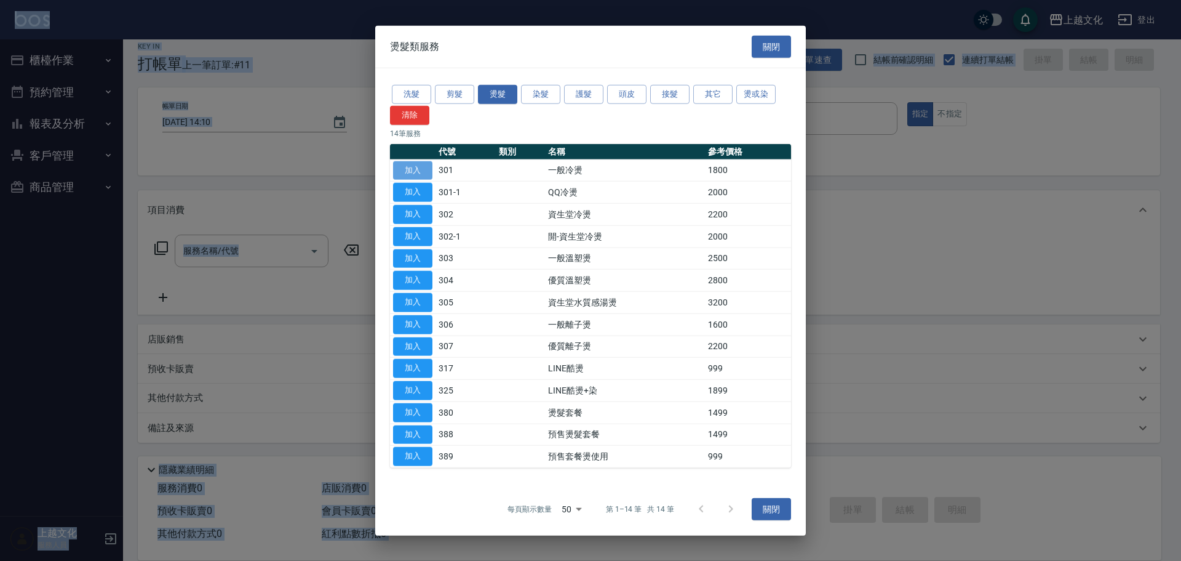
click at [408, 177] on button "加入" at bounding box center [412, 170] width 39 height 19
type input "一般冷燙(301)"
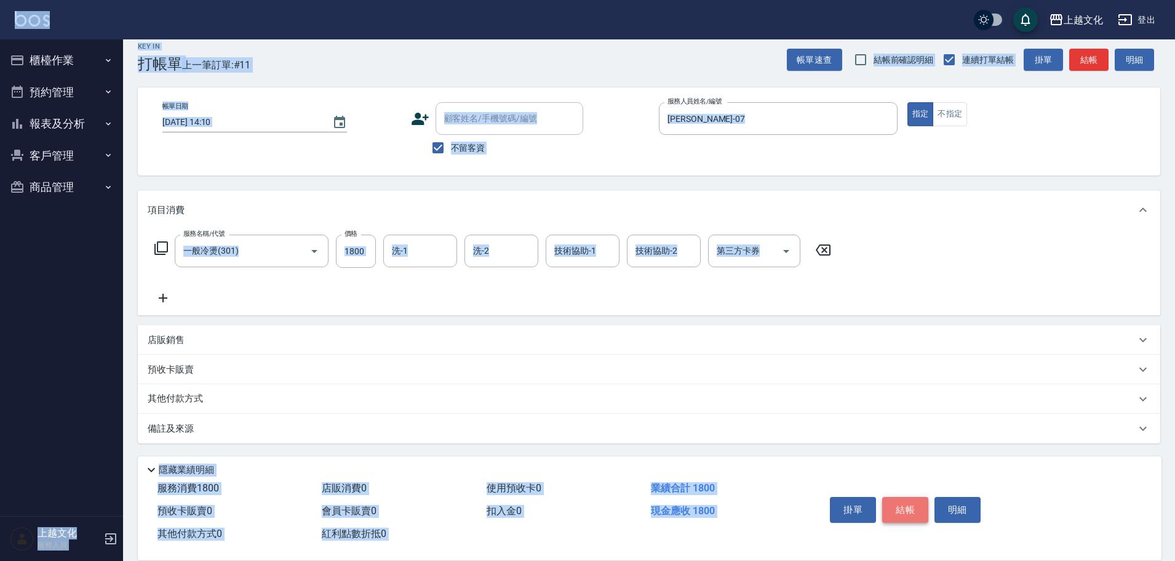
click at [893, 499] on button "結帳" at bounding box center [905, 510] width 46 height 26
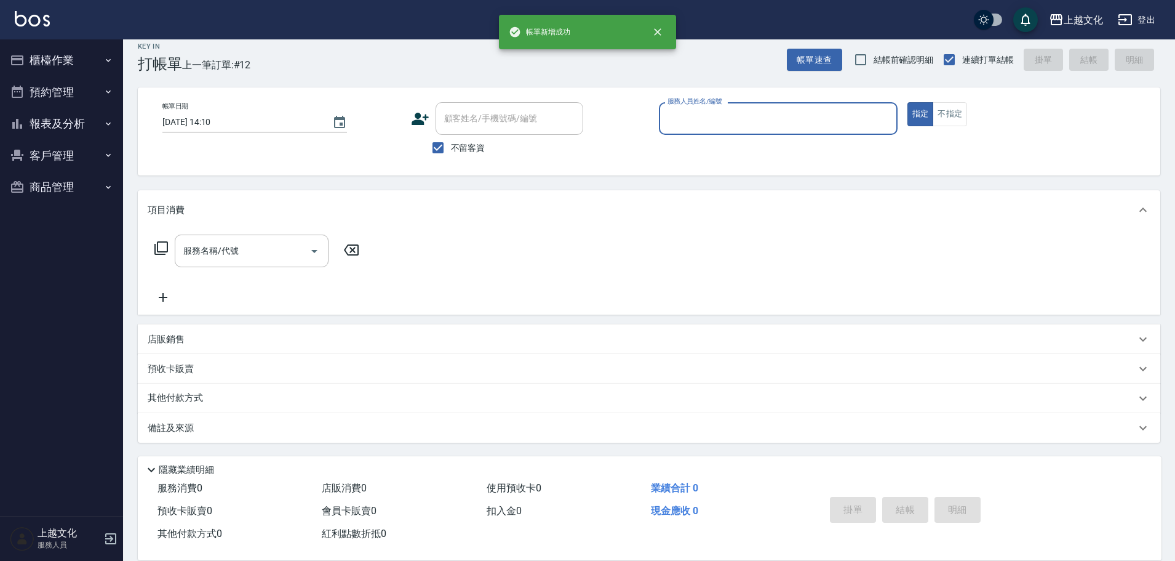
click at [711, 123] on input "服務人員姓名/編號" at bounding box center [779, 119] width 228 height 22
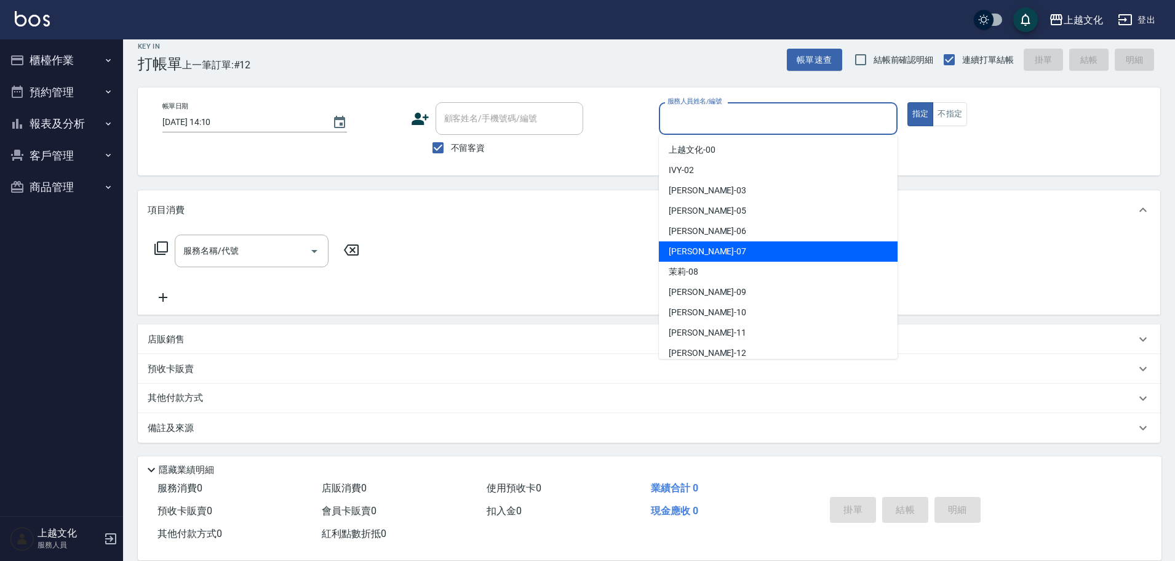
click at [703, 252] on div "LIN -07" at bounding box center [778, 251] width 239 height 20
type input "LIN-07"
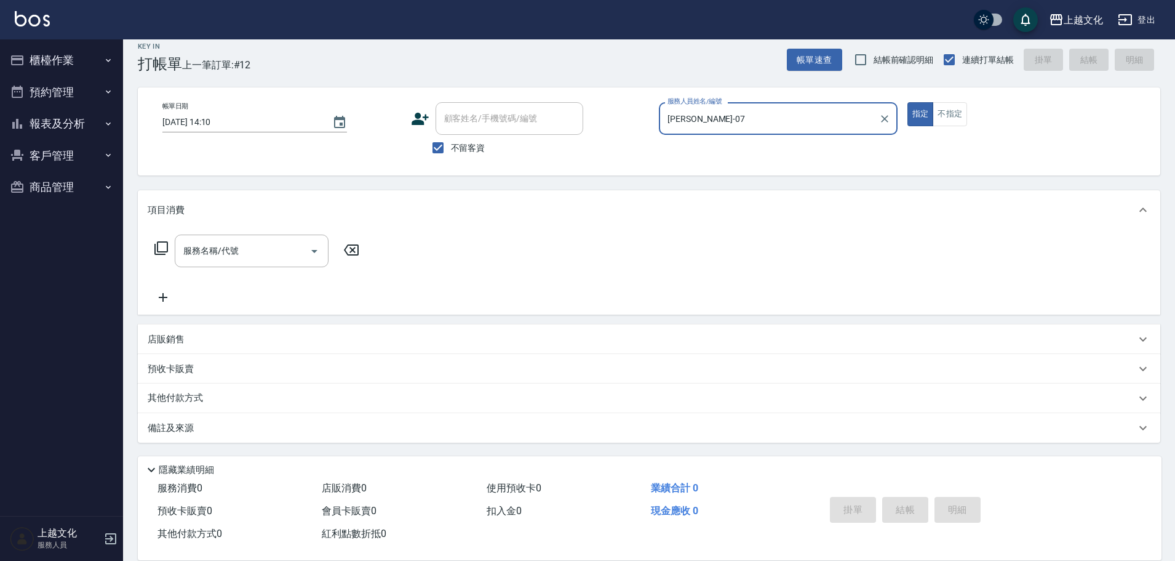
click at [158, 245] on icon at bounding box center [161, 248] width 14 height 14
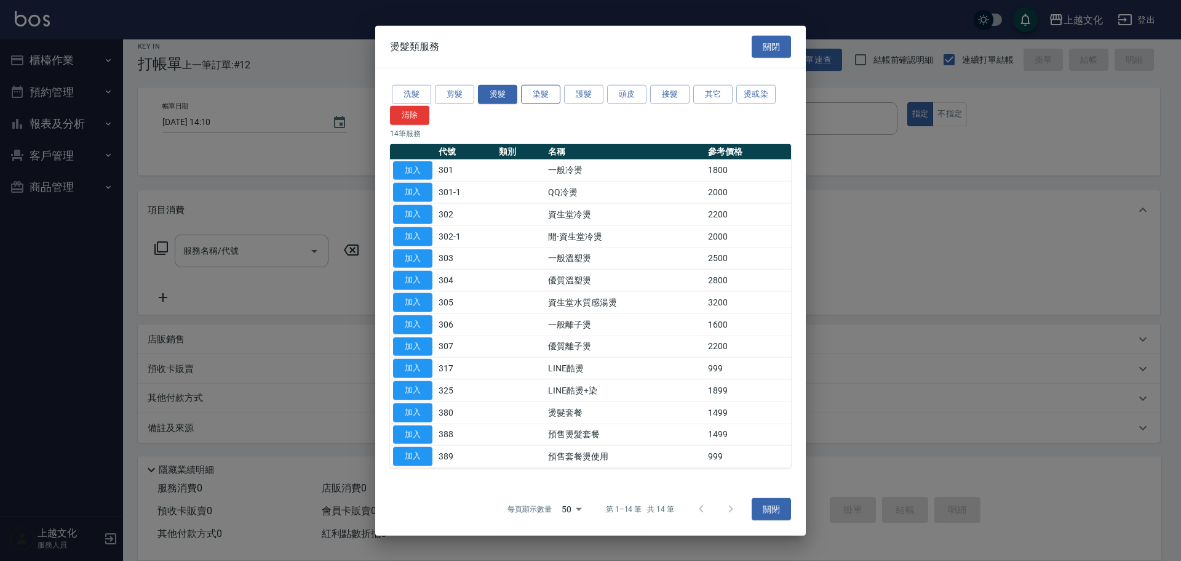
click at [529, 92] on button "染髮" at bounding box center [540, 94] width 39 height 19
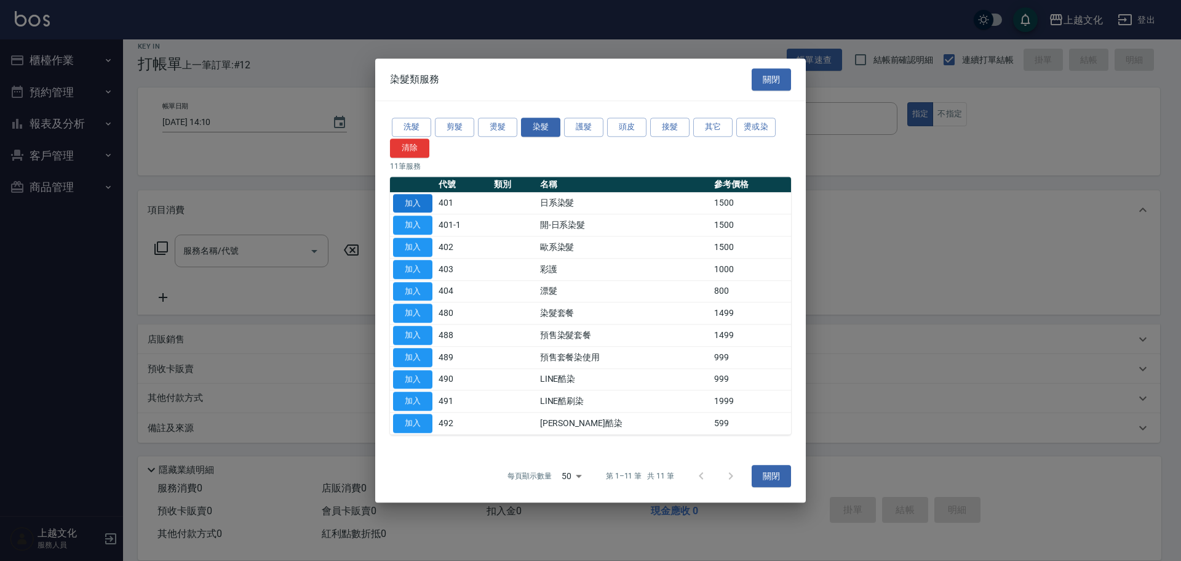
click at [409, 204] on button "加入" at bounding box center [412, 203] width 39 height 19
type input "日系染髮(401)"
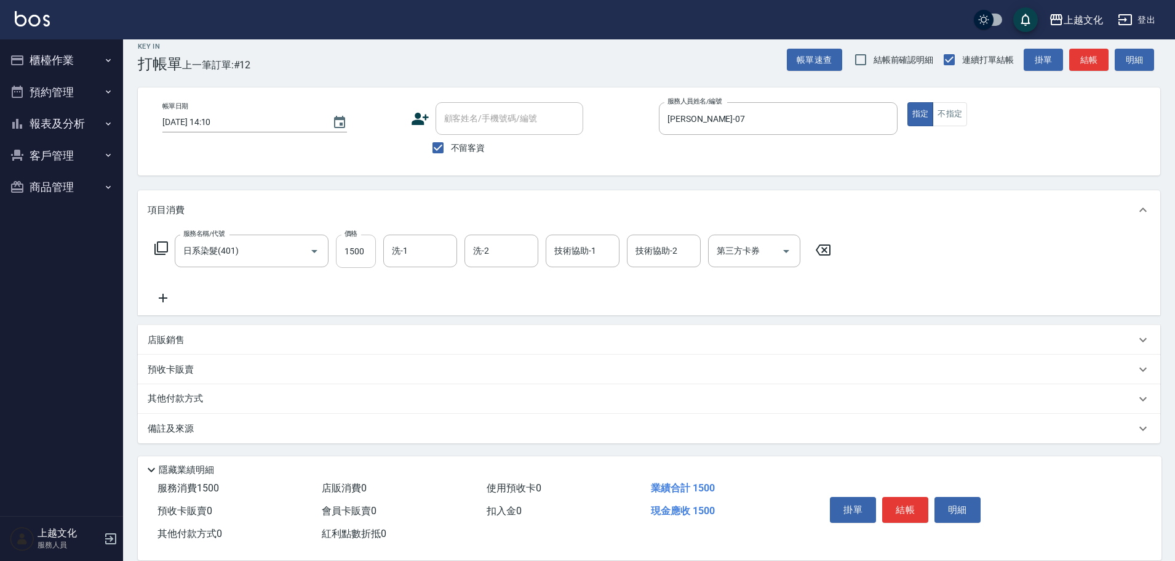
click at [369, 257] on input "1500" at bounding box center [356, 250] width 40 height 33
type input "2599"
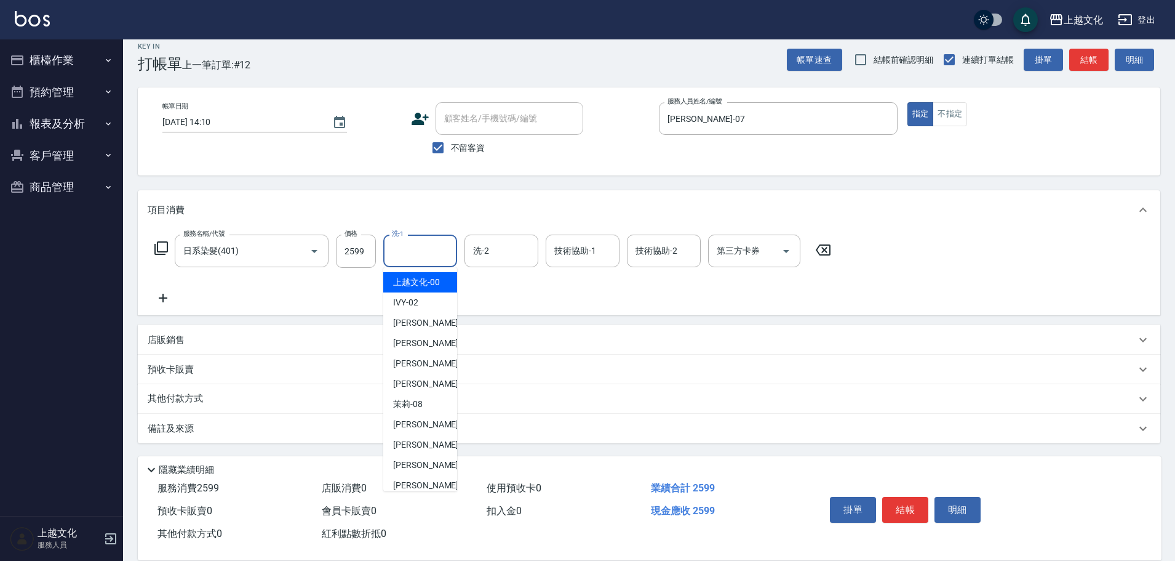
click at [402, 243] on input "洗-1" at bounding box center [420, 251] width 63 height 22
click at [412, 283] on span "上越文化 -00" at bounding box center [416, 282] width 47 height 13
type input "上越文化-00"
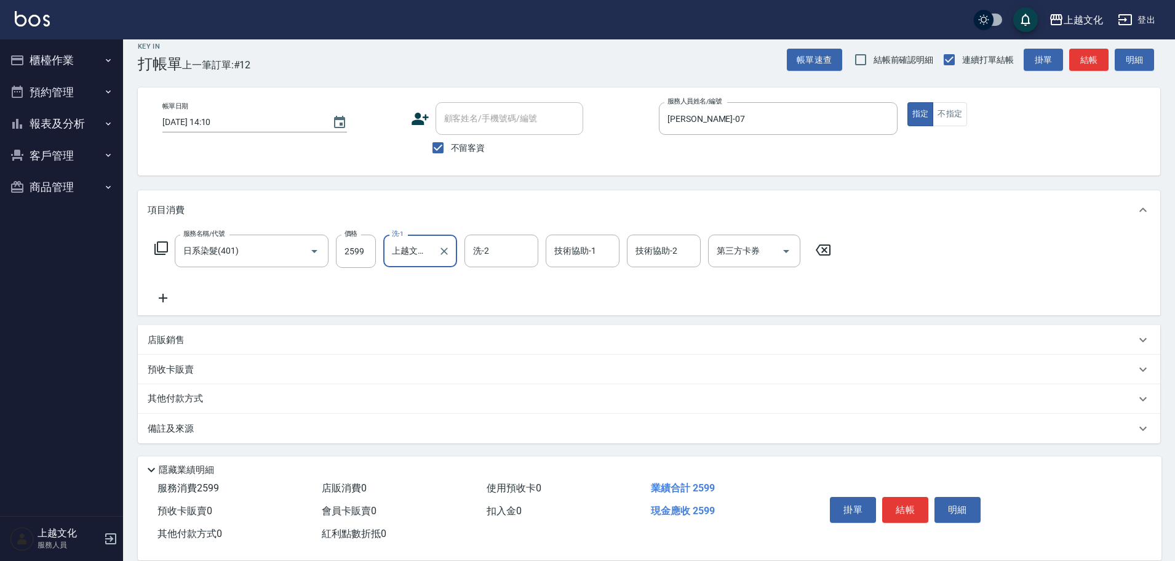
click at [161, 297] on icon at bounding box center [163, 297] width 31 height 15
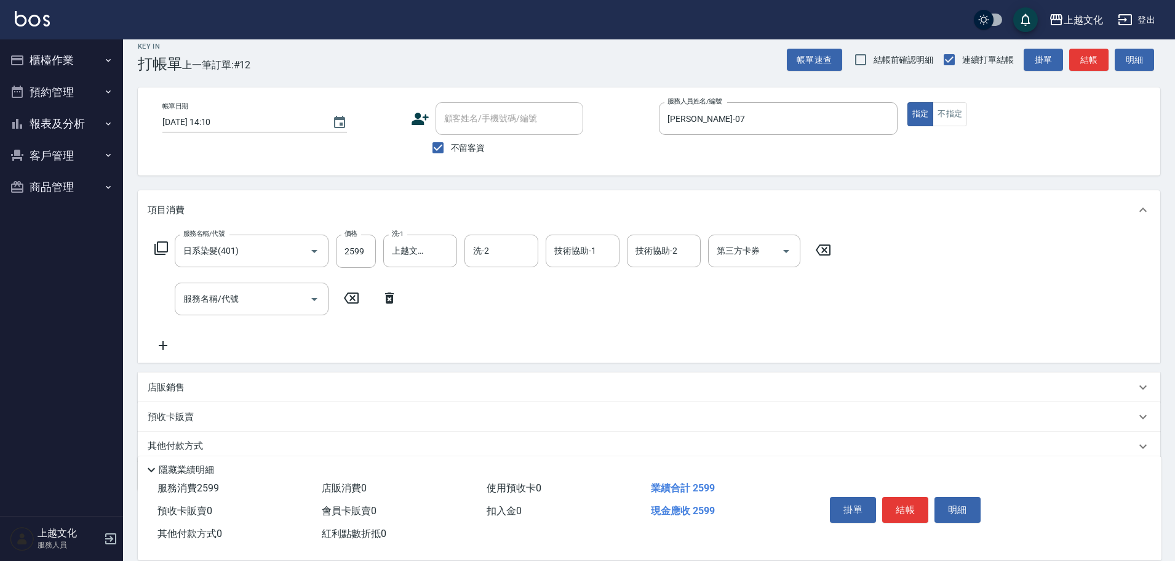
click at [161, 242] on icon at bounding box center [161, 248] width 15 height 15
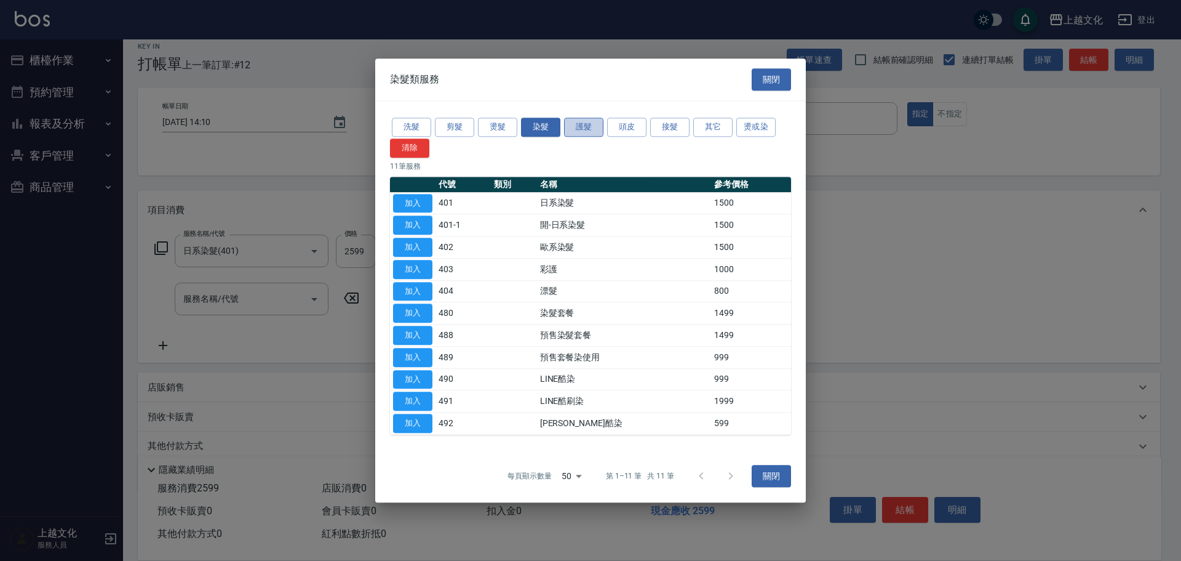
click at [577, 129] on button "護髮" at bounding box center [583, 127] width 39 height 19
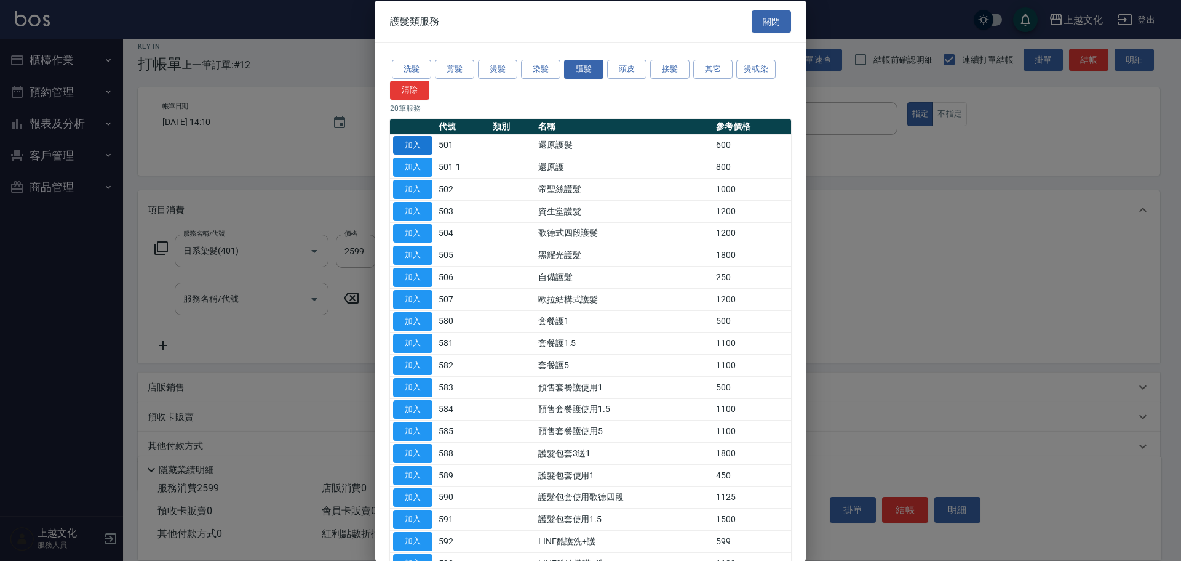
click at [414, 146] on button "加入" at bounding box center [412, 144] width 39 height 19
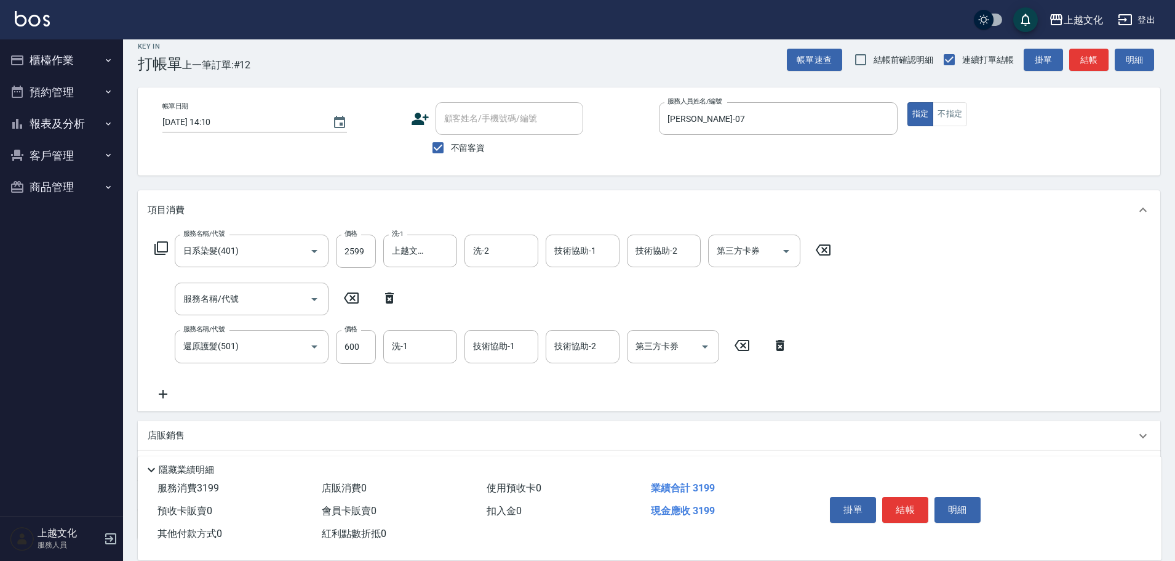
click at [392, 295] on icon at bounding box center [389, 297] width 9 height 11
type input "還原護髮(501)"
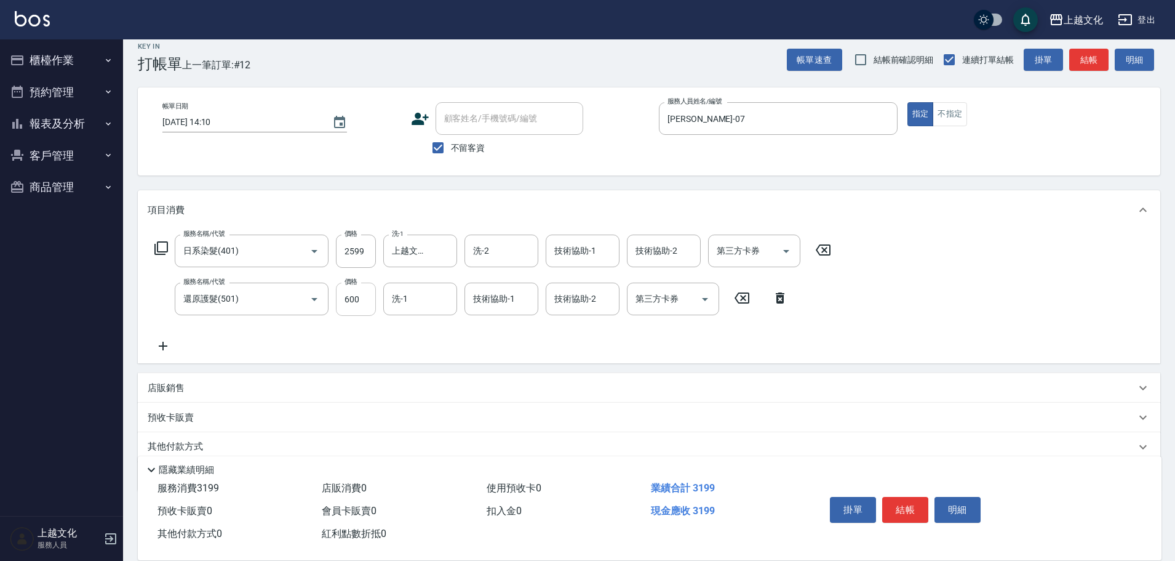
click at [362, 306] on input "600" at bounding box center [356, 298] width 40 height 33
type input "0"
click at [507, 298] on input "技術協助-1" at bounding box center [501, 299] width 63 height 22
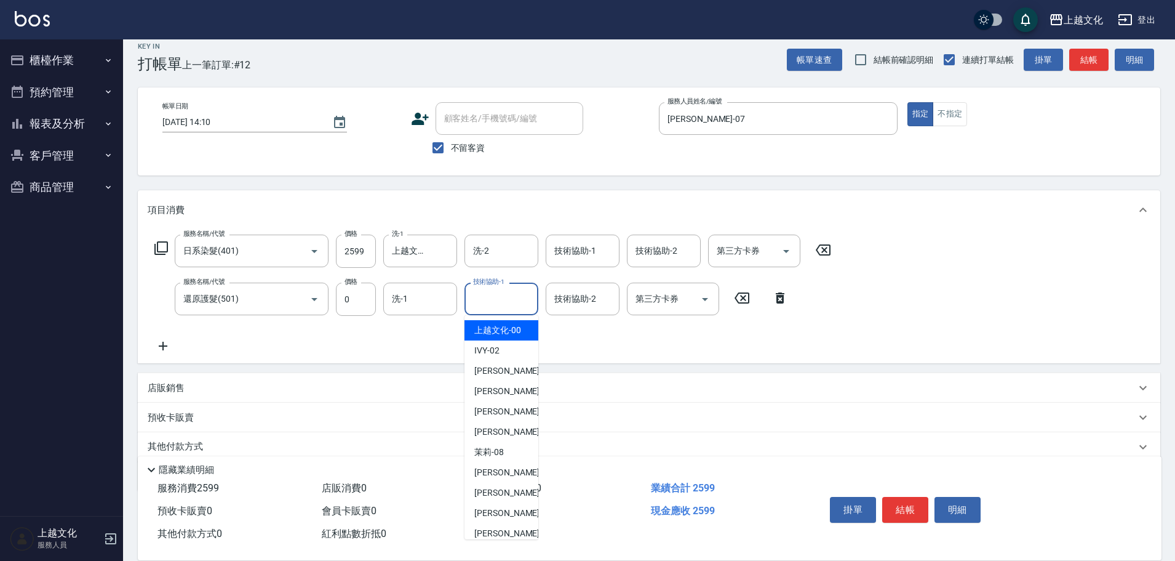
click at [514, 332] on span "上越文化 -00" at bounding box center [497, 330] width 47 height 13
type input "上越文化-00"
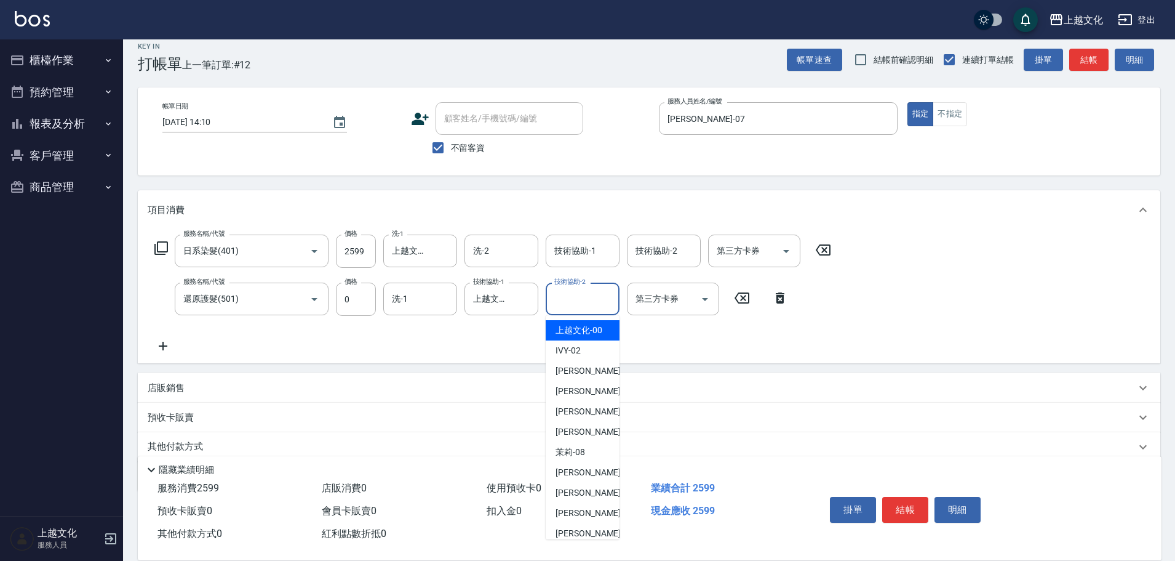
drag, startPoint x: 586, startPoint y: 295, endPoint x: 587, endPoint y: 318, distance: 23.4
click at [587, 293] on input "技術協助-2" at bounding box center [582, 299] width 63 height 22
click at [588, 328] on span "上越文化 -00" at bounding box center [579, 330] width 47 height 13
type input "上越文化-00"
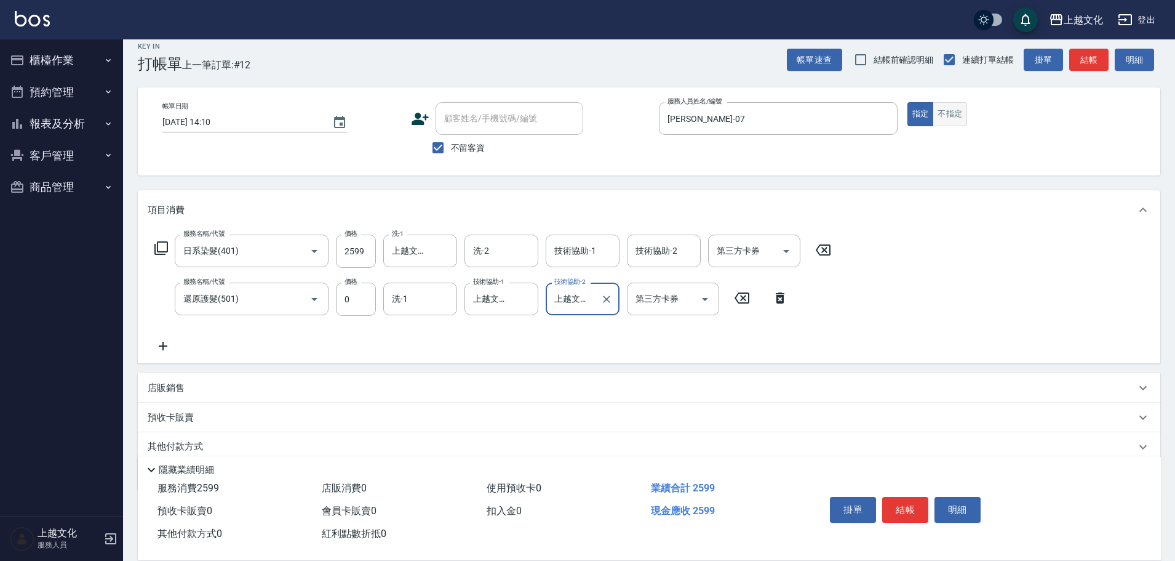
click at [952, 118] on button "不指定" at bounding box center [950, 114] width 34 height 24
click at [900, 505] on button "結帳" at bounding box center [905, 510] width 46 height 26
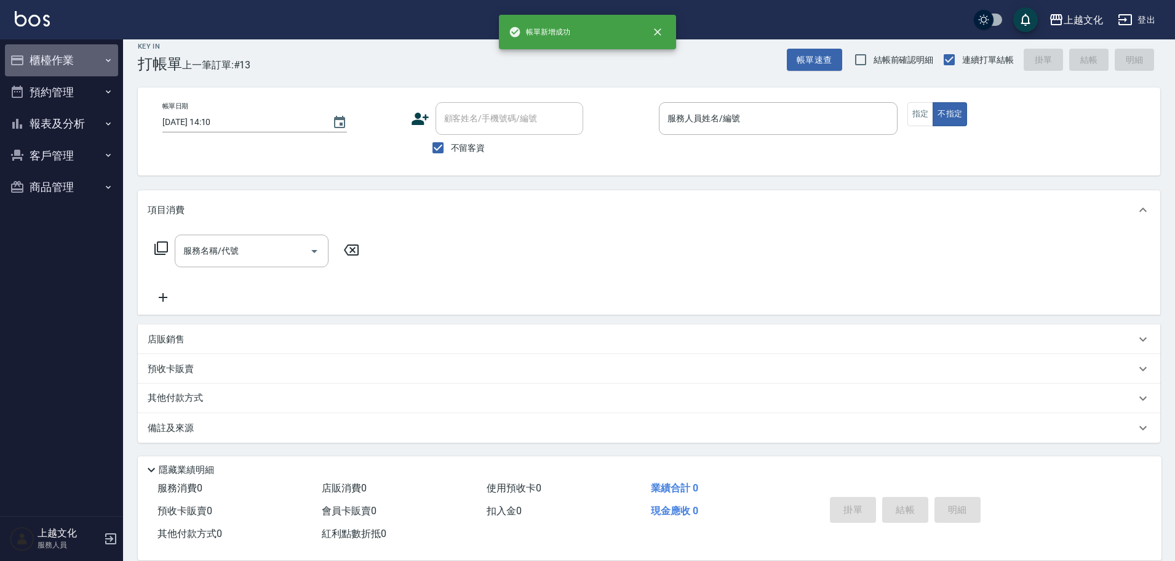
click at [54, 61] on button "櫃檯作業" at bounding box center [61, 60] width 113 height 32
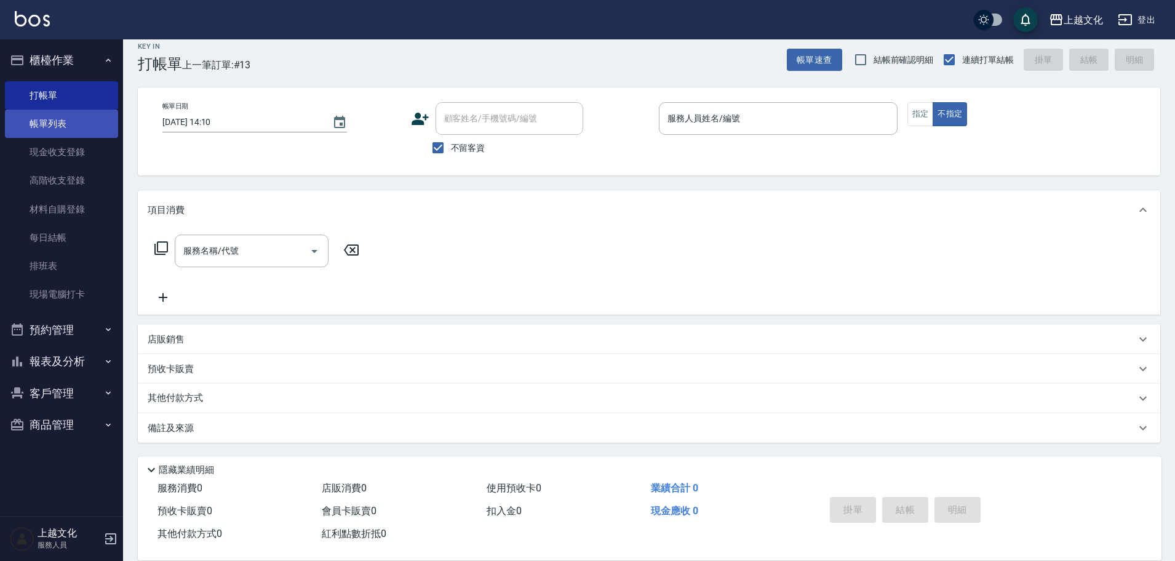
click at [42, 119] on link "帳單列表" at bounding box center [61, 124] width 113 height 28
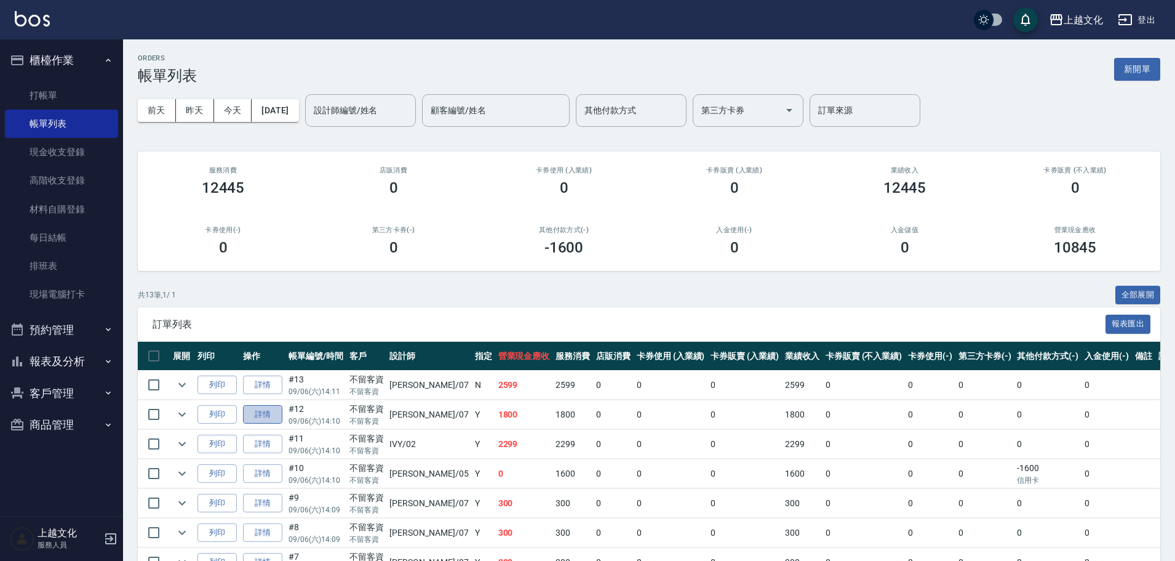
click at [256, 413] on link "詳情" at bounding box center [262, 414] width 39 height 19
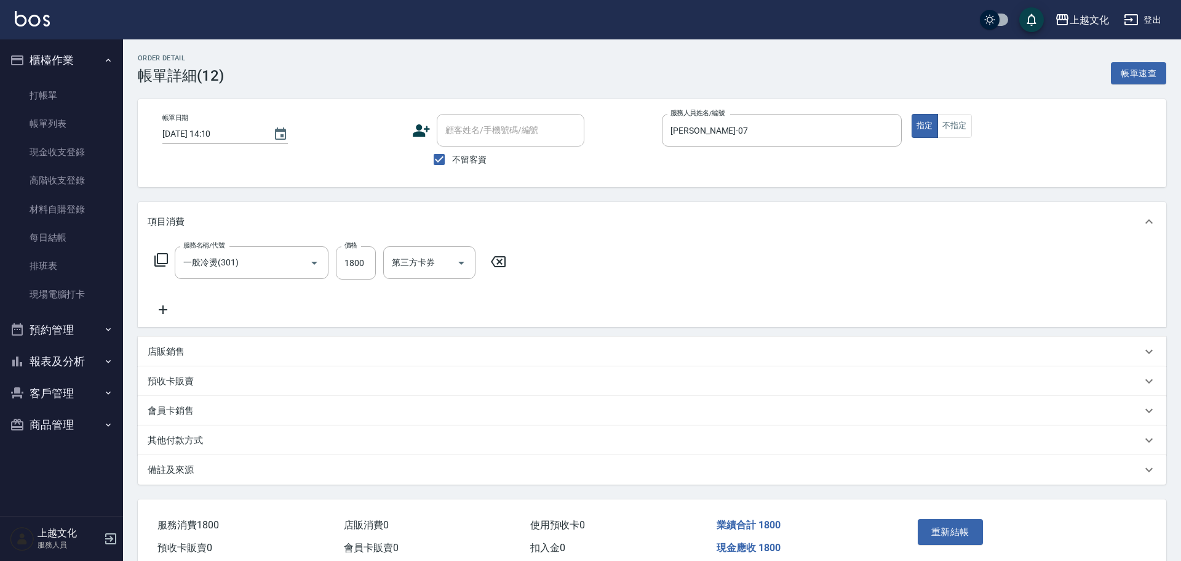
type input "2025/09/06 14:10"
checkbox input "true"
type input "LIN-07"
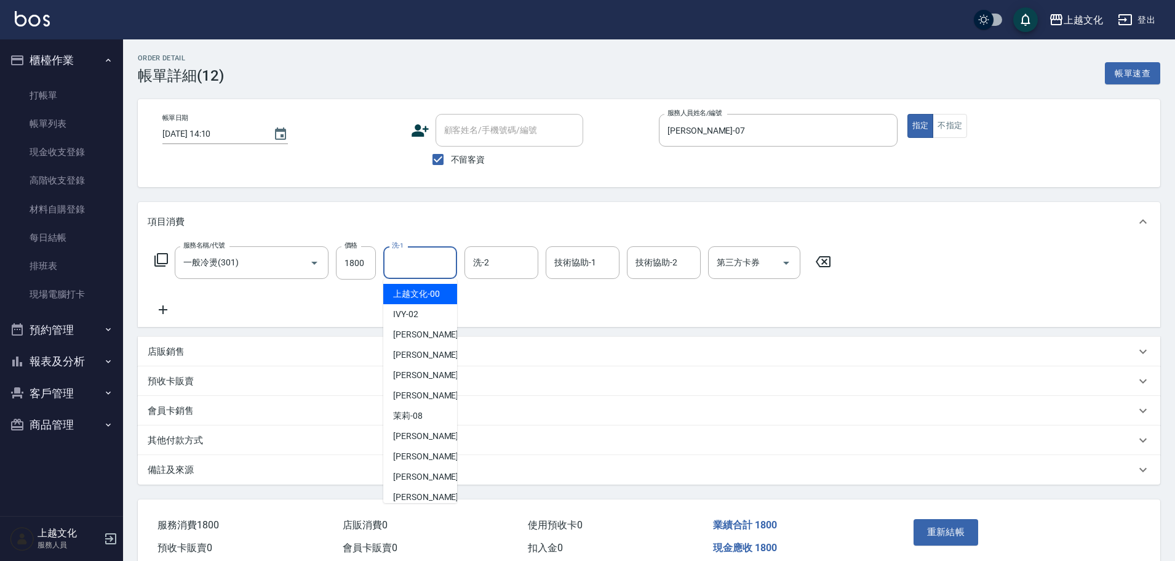
click at [403, 267] on input "洗-1" at bounding box center [420, 263] width 63 height 22
click at [409, 298] on span "上越文化 -00" at bounding box center [416, 293] width 47 height 13
type input "上越文化-00"
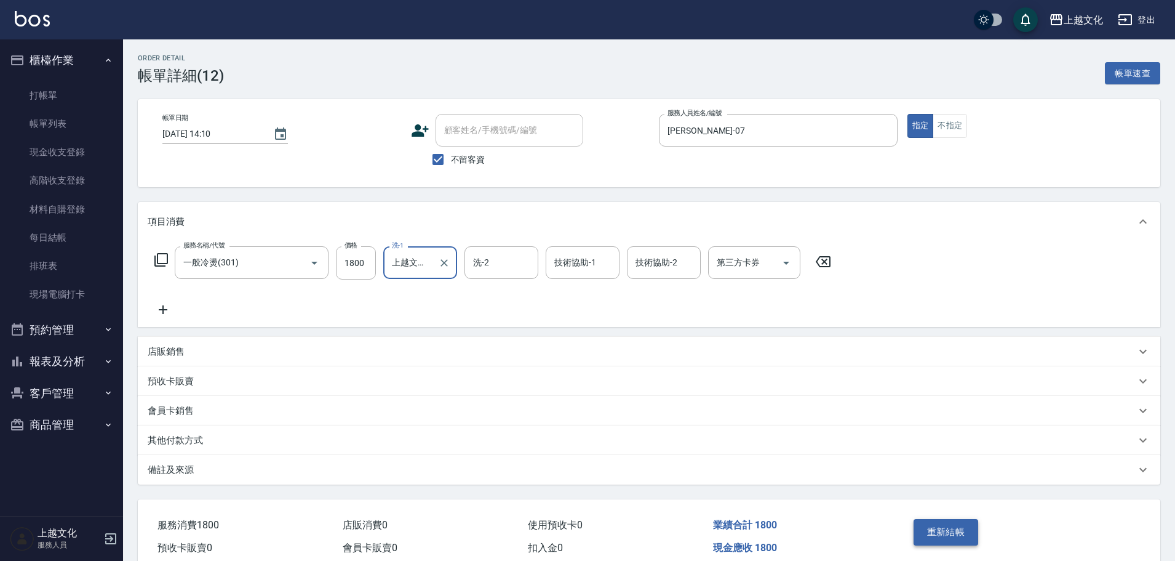
click at [936, 532] on button "重新結帳" at bounding box center [946, 532] width 65 height 26
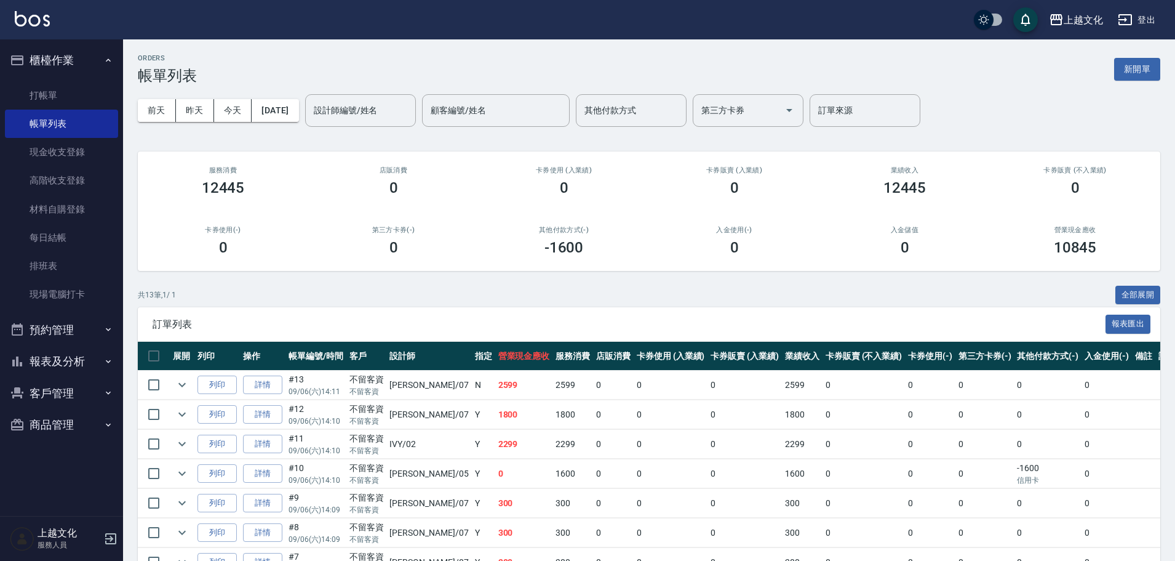
click at [56, 357] on button "報表及分析" at bounding box center [61, 361] width 113 height 32
click at [47, 419] on link "店家日報表" at bounding box center [61, 424] width 113 height 28
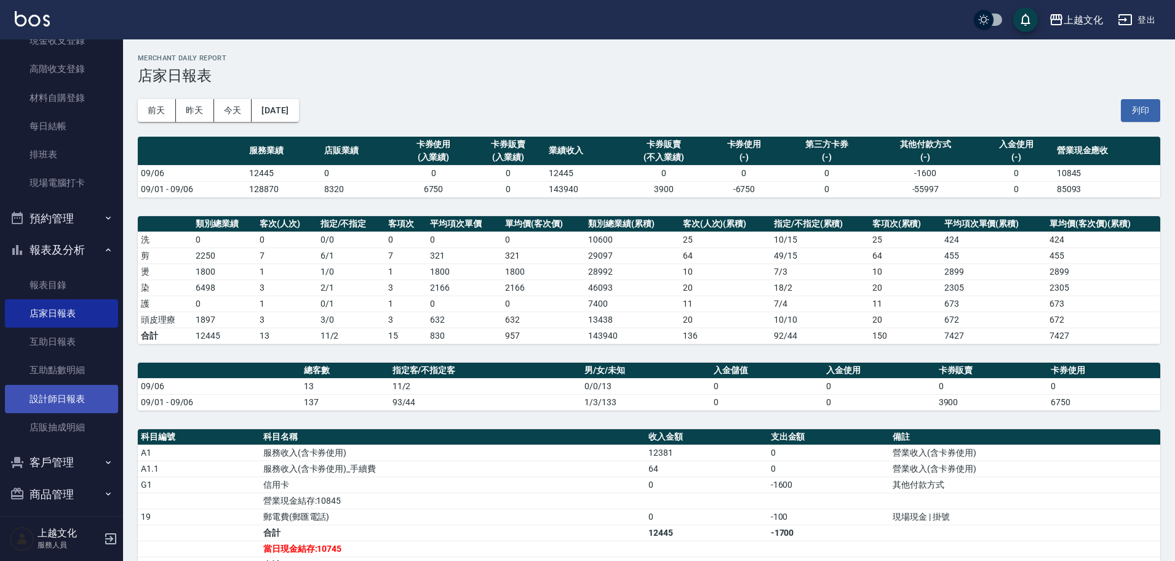
scroll to position [120, 0]
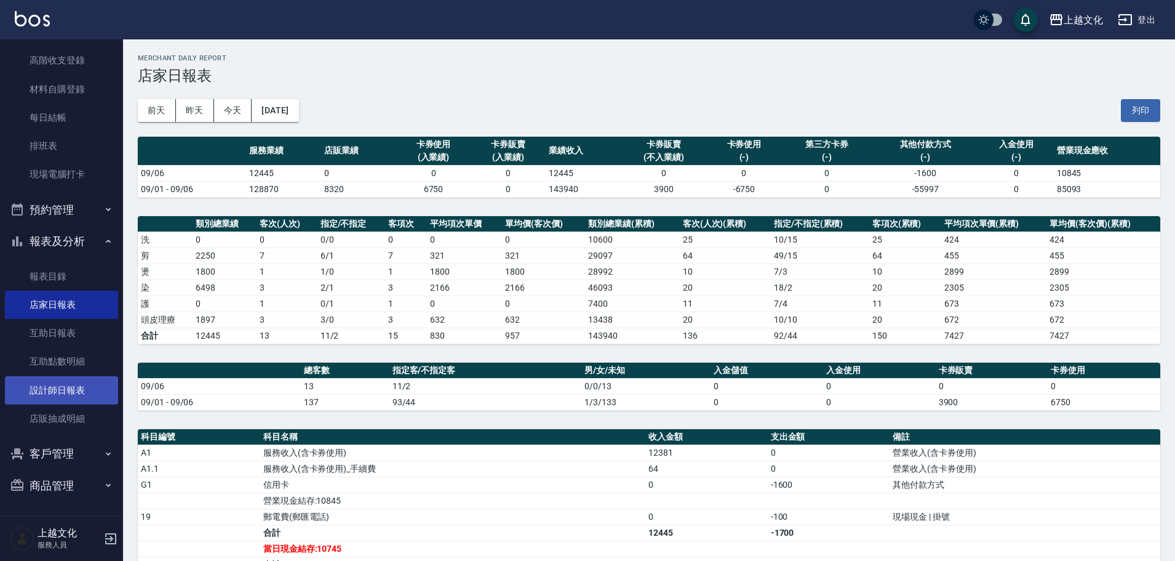
click at [60, 389] on link "設計師日報表" at bounding box center [61, 390] width 113 height 28
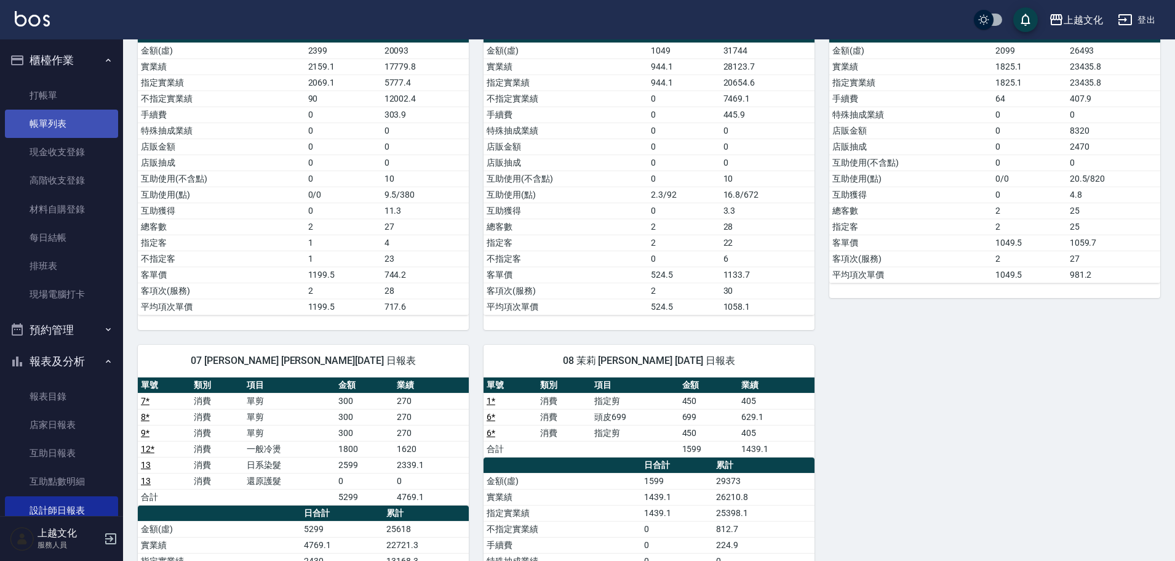
scroll to position [62, 0]
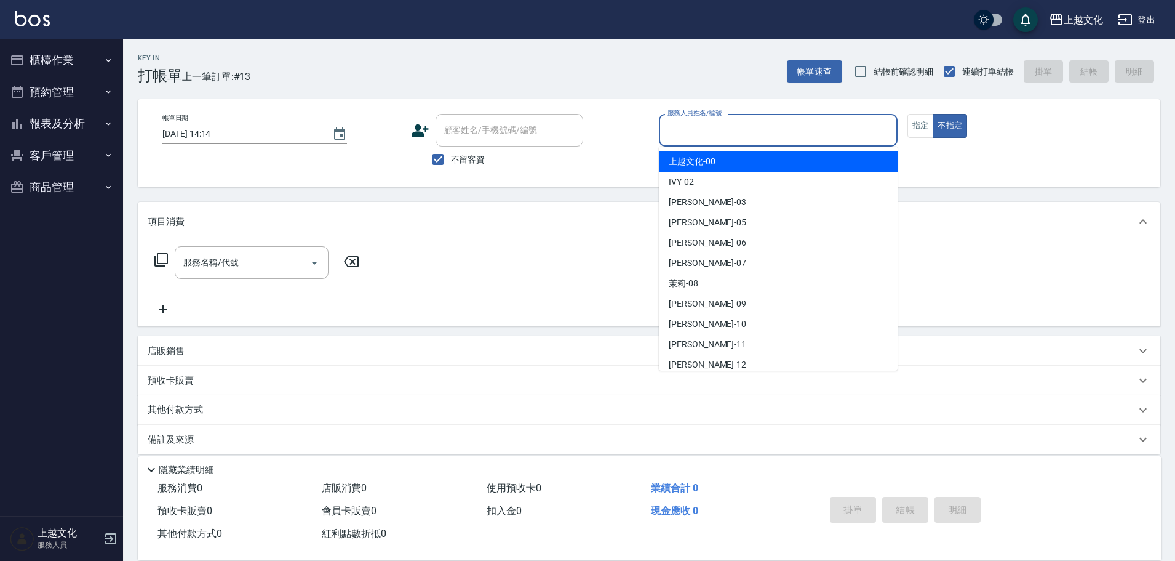
click at [719, 127] on input "服務人員姓名/編號" at bounding box center [779, 130] width 228 height 22
drag, startPoint x: 719, startPoint y: 127, endPoint x: 718, endPoint y: 154, distance: 27.1
click at [719, 127] on input "服務人員姓名/編號" at bounding box center [779, 130] width 228 height 22
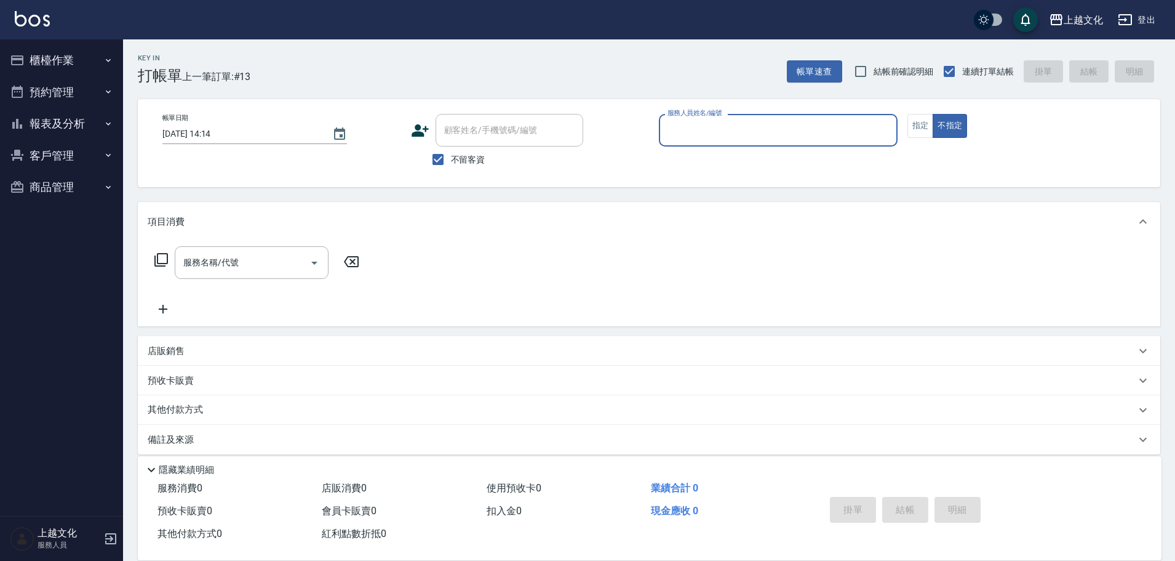
click at [714, 139] on input "服務人員姓名/編號" at bounding box center [779, 130] width 228 height 22
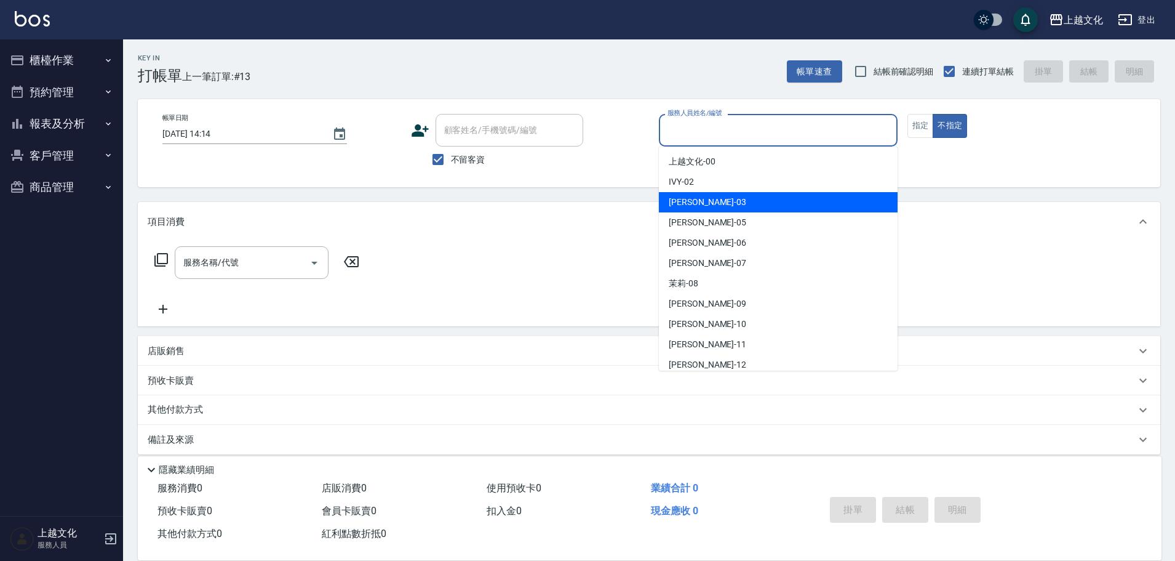
click at [713, 201] on div "[PERSON_NAME] -03" at bounding box center [778, 202] width 239 height 20
type input "[PERSON_NAME]-03"
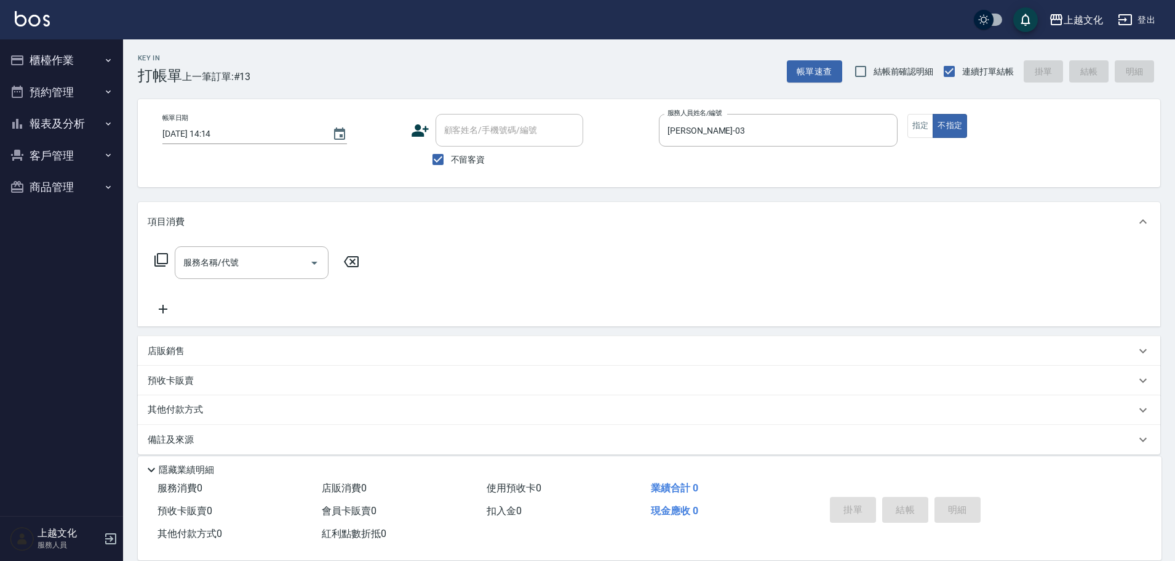
click at [162, 263] on icon at bounding box center [161, 260] width 14 height 14
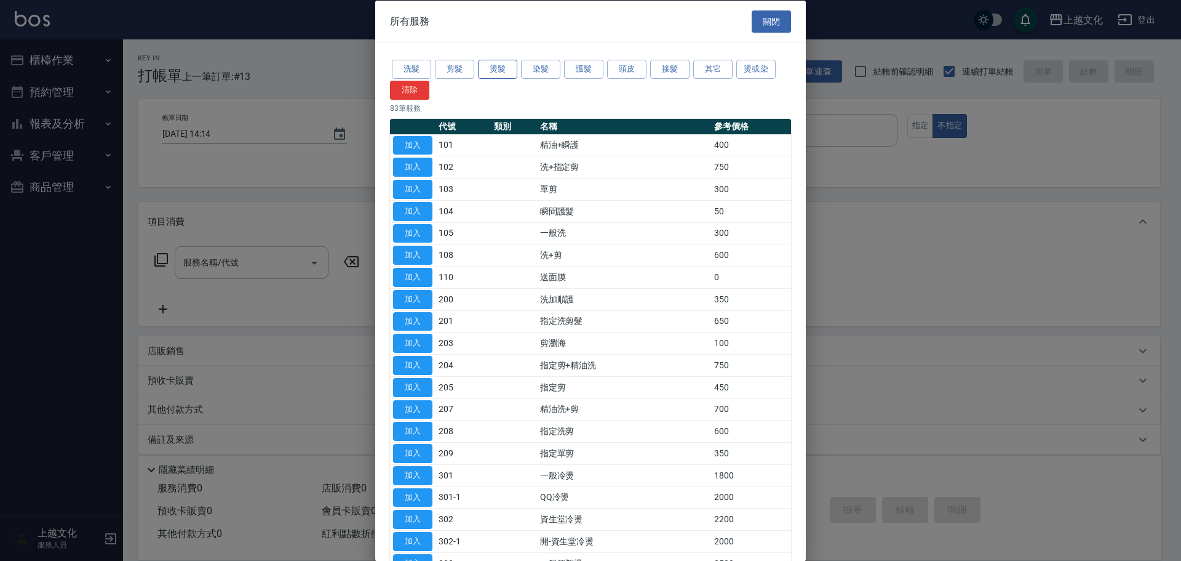
click at [493, 62] on button "燙髮" at bounding box center [497, 69] width 39 height 19
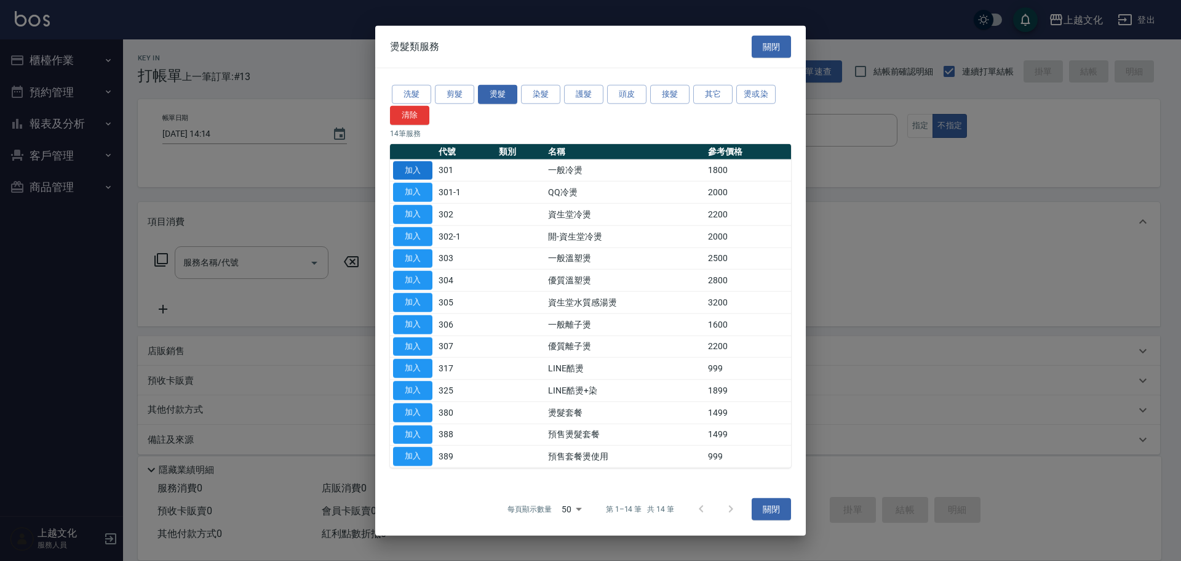
click at [407, 168] on button "加入" at bounding box center [412, 170] width 39 height 19
type input "一般冷燙(301)"
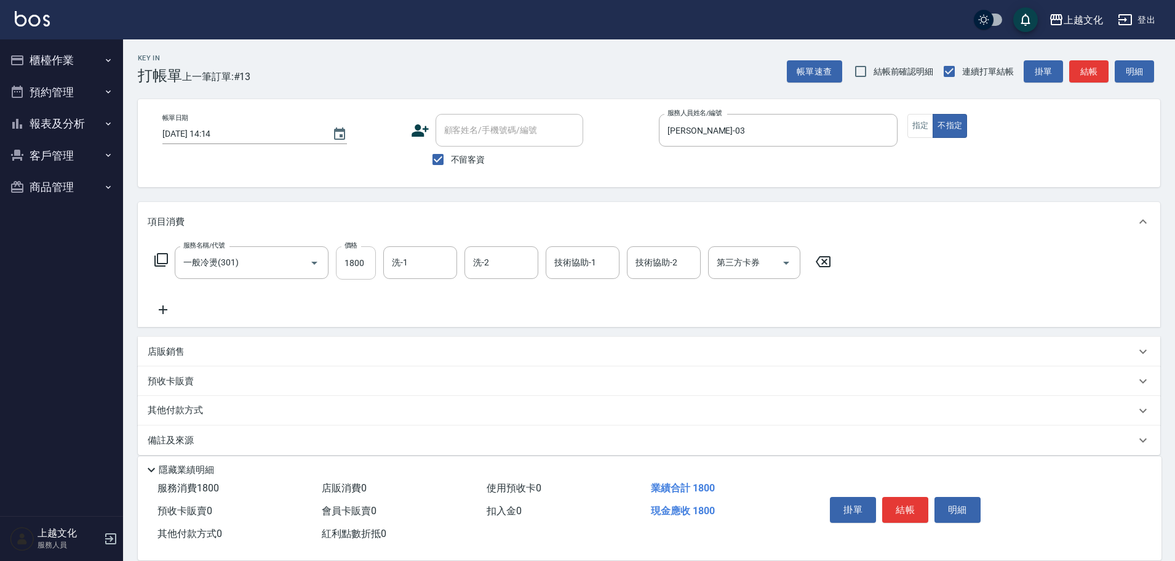
click at [358, 276] on input "1800" at bounding box center [356, 262] width 40 height 33
type input "2000"
click at [896, 503] on button "結帳" at bounding box center [905, 510] width 46 height 26
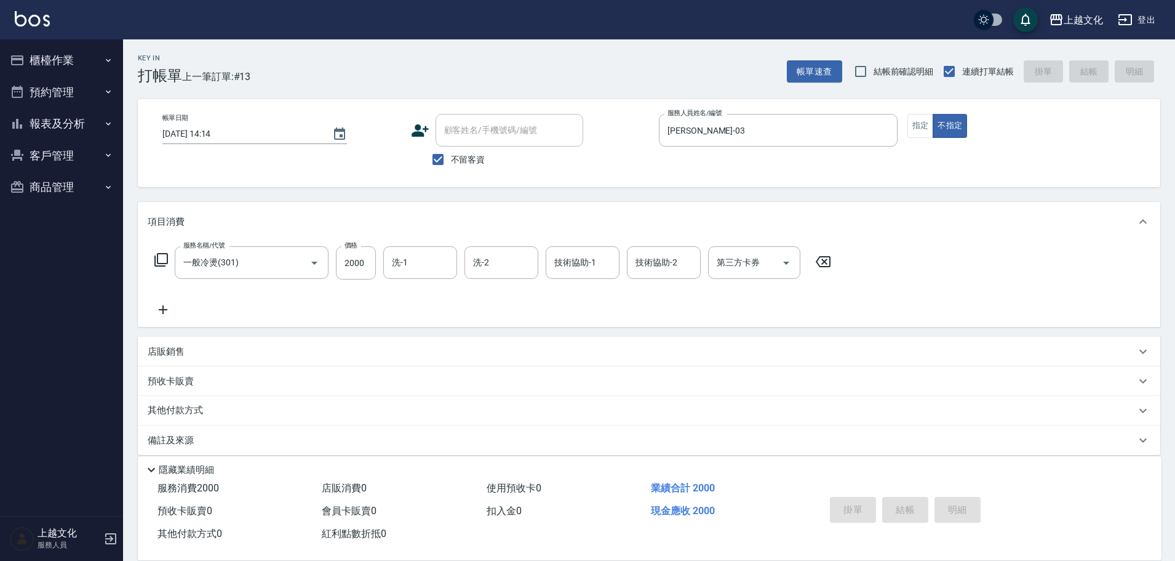
type input "2025/09/06 14:15"
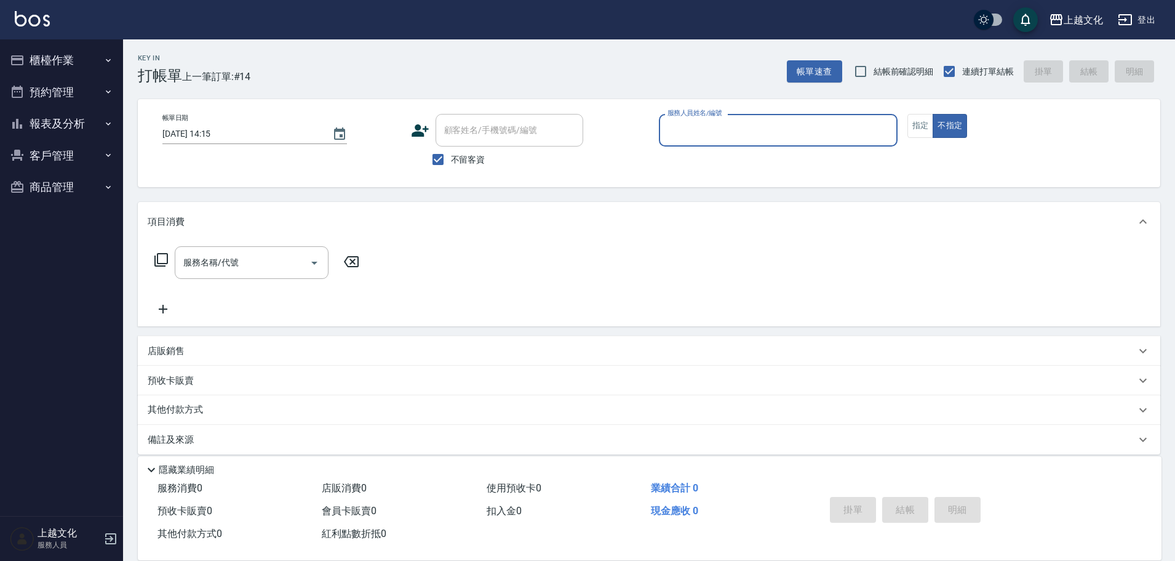
click at [56, 126] on button "報表及分析" at bounding box center [61, 124] width 113 height 32
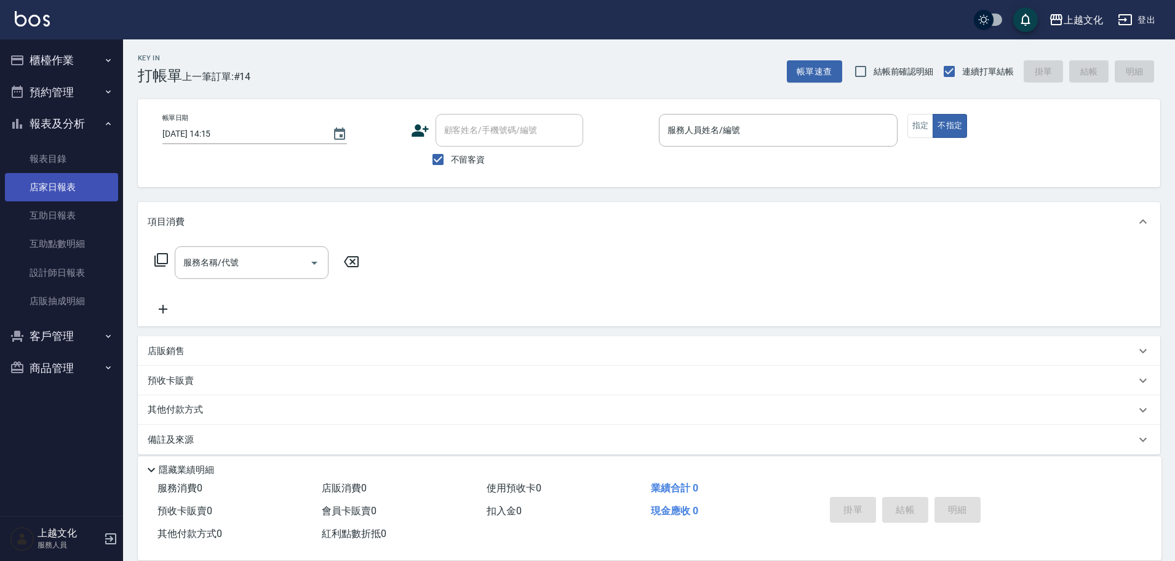
click at [56, 184] on link "店家日報表" at bounding box center [61, 187] width 113 height 28
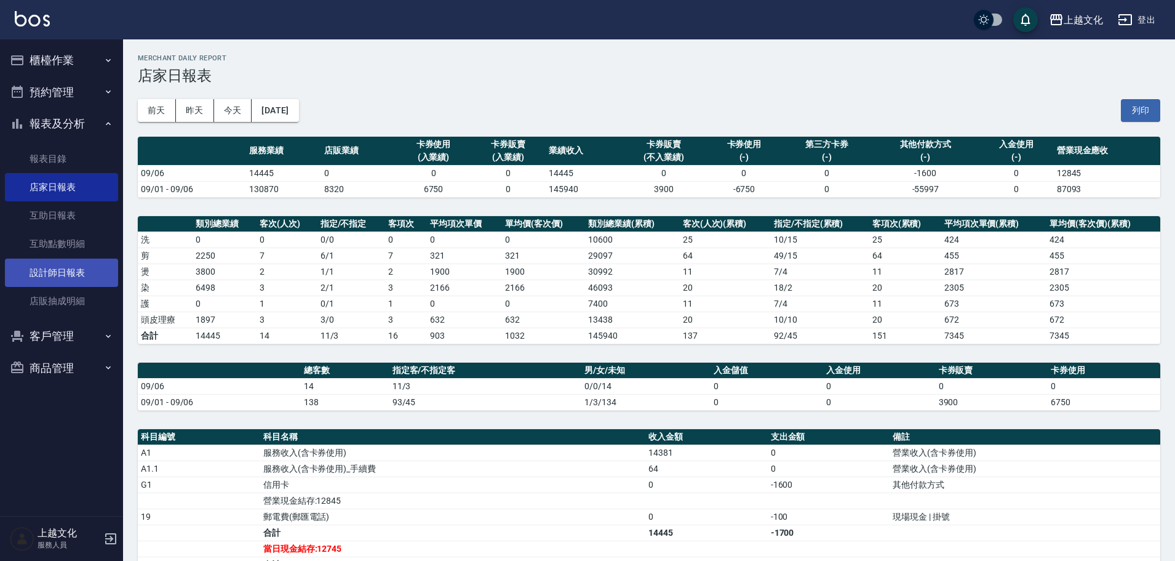
click at [56, 268] on link "設計師日報表" at bounding box center [61, 272] width 113 height 28
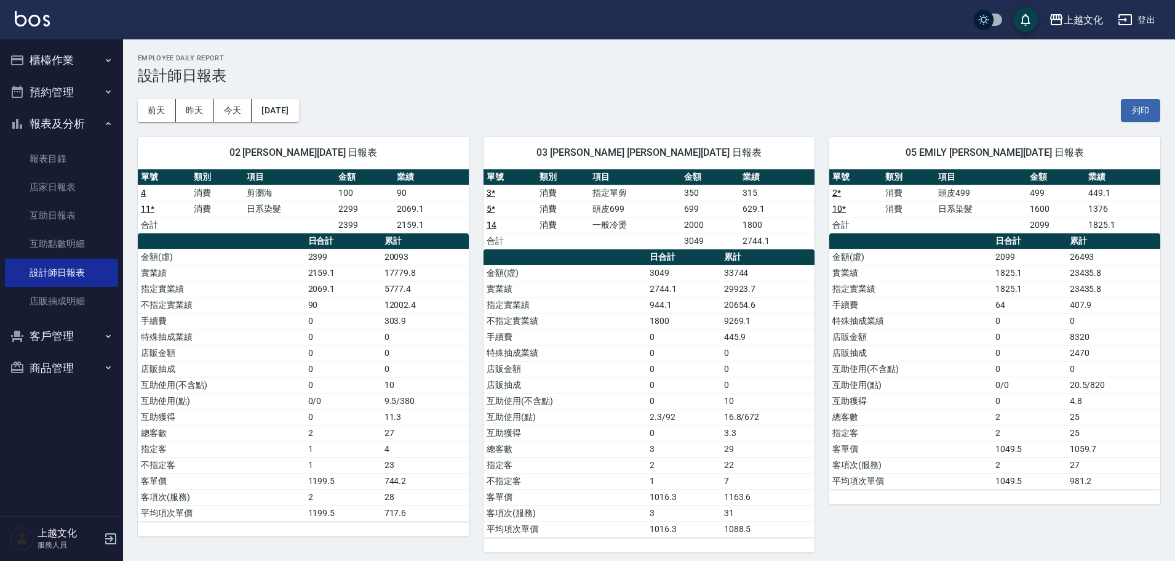
click at [914, 525] on div "05 EMILY 林允妍 09/06/2025 日報表 單號 類別 項目 金額 業績 2 * 消費 頭皮499 499 449.1 10 * 消費 日系染髮 …" at bounding box center [988, 337] width 346 height 430
click at [38, 188] on link "店家日報表" at bounding box center [61, 187] width 113 height 28
